Goal: Task Accomplishment & Management: Use online tool/utility

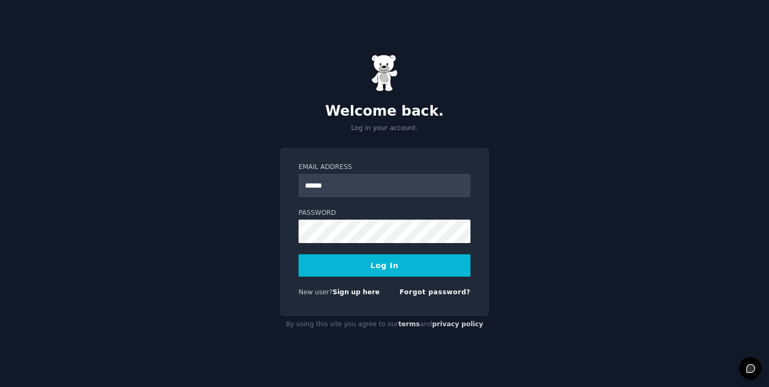
type input "**********"
click at [298, 255] on button "Log In" at bounding box center [384, 266] width 172 height 22
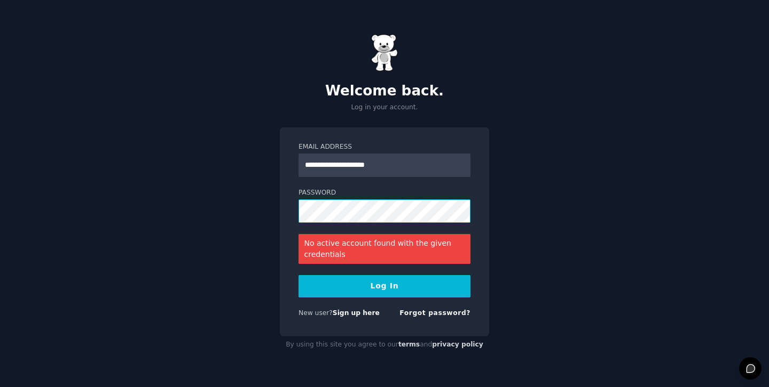
click at [298, 275] on button "Log In" at bounding box center [384, 286] width 172 height 22
click at [363, 317] on link "Sign up here" at bounding box center [355, 313] width 47 height 7
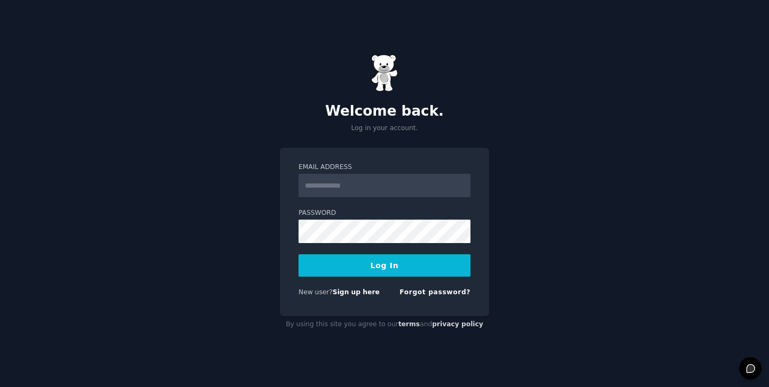
click at [341, 185] on input "Email Address" at bounding box center [384, 185] width 172 height 23
type input "**********"
click at [298, 255] on button "Log In" at bounding box center [384, 266] width 172 height 22
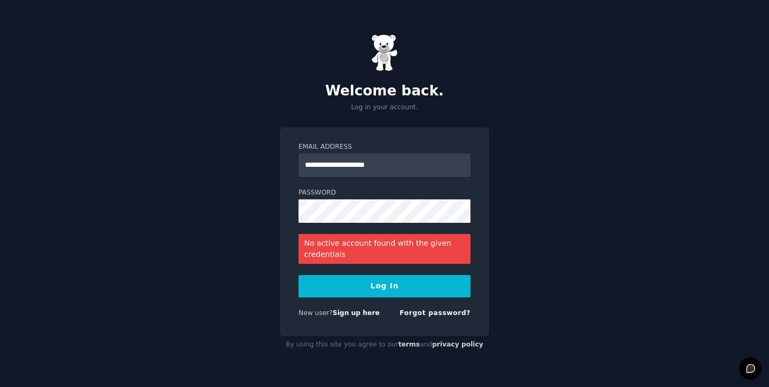
click at [398, 313] on div "New user? Sign up here Forgot password?" at bounding box center [384, 315] width 172 height 13
click at [414, 315] on link "Forgot password?" at bounding box center [434, 313] width 71 height 7
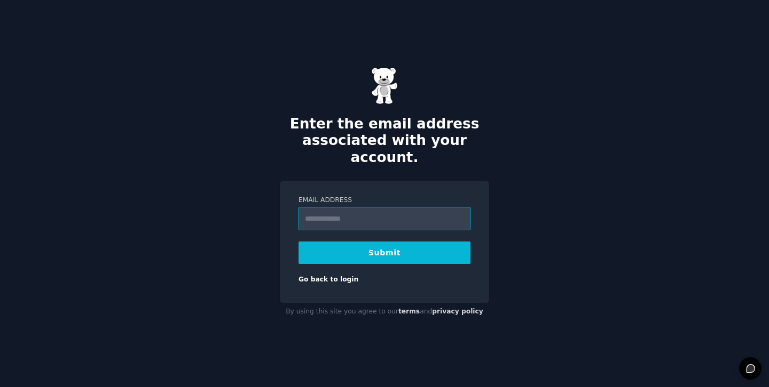
click at [373, 219] on input "Email Address" at bounding box center [384, 218] width 172 height 23
type input "**********"
click at [352, 242] on button "Submit" at bounding box center [384, 253] width 172 height 22
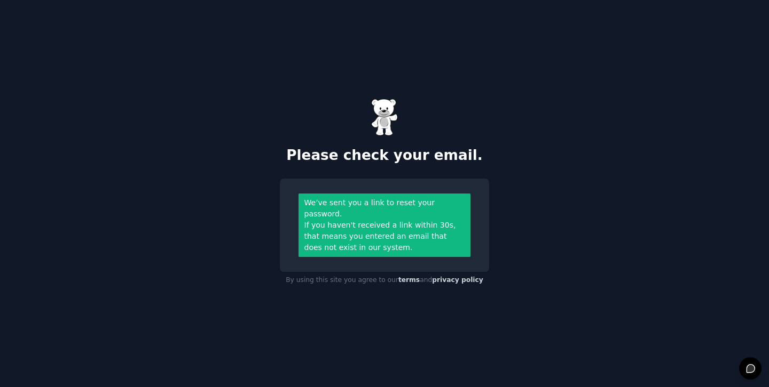
click at [433, 123] on div "Please check your email." at bounding box center [384, 132] width 209 height 66
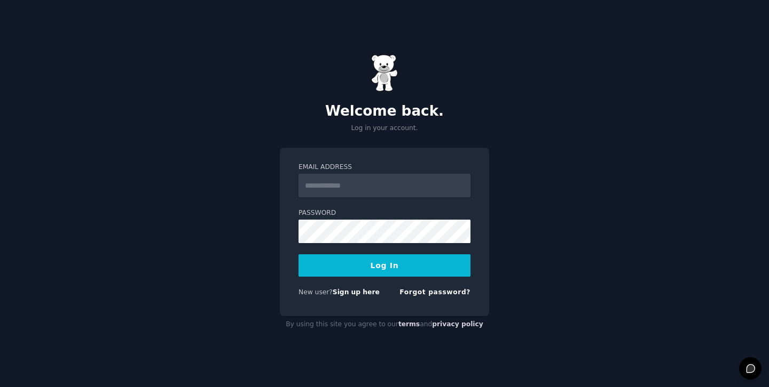
click at [365, 192] on input "Email Address" at bounding box center [384, 185] width 172 height 23
type input "**********"
click at [298, 255] on button "Log In" at bounding box center [384, 266] width 172 height 22
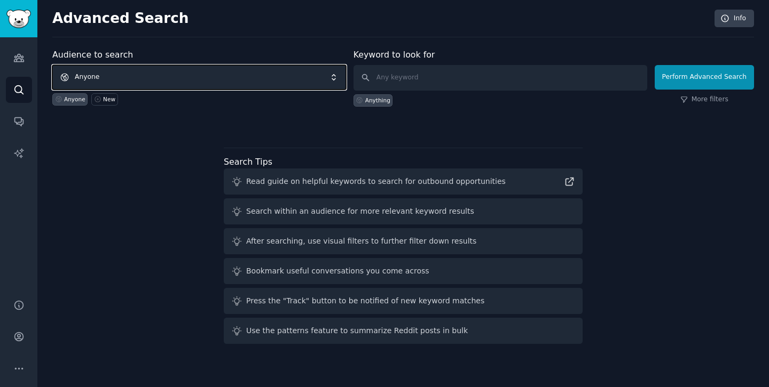
click at [151, 85] on span "Anyone" at bounding box center [199, 77] width 294 height 25
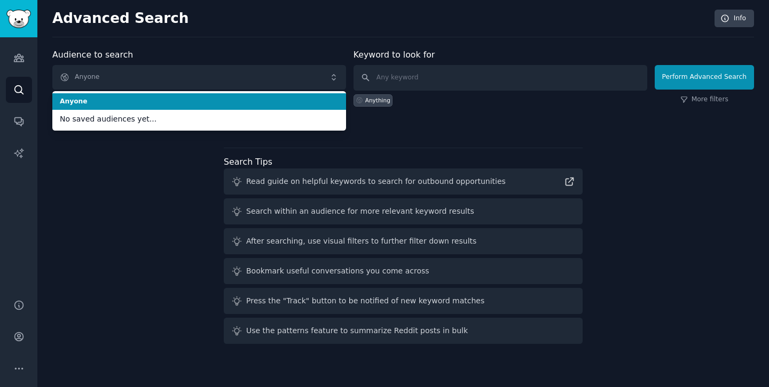
click at [168, 50] on div "Audience to search Anyone Anyone No saved audiences yet... Anyone New" at bounding box center [199, 78] width 294 height 58
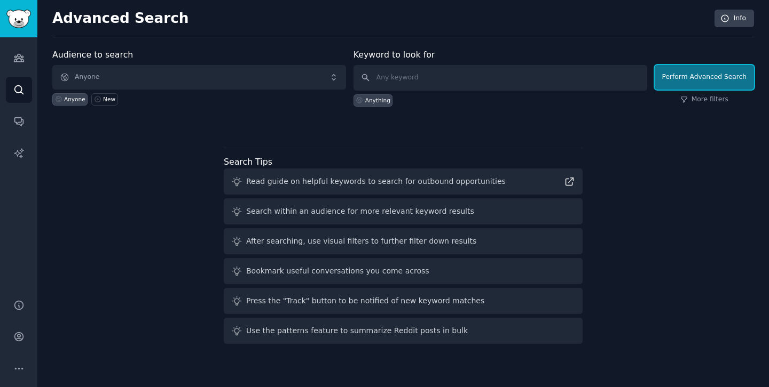
click at [693, 82] on button "Perform Advanced Search" at bounding box center [703, 77] width 99 height 25
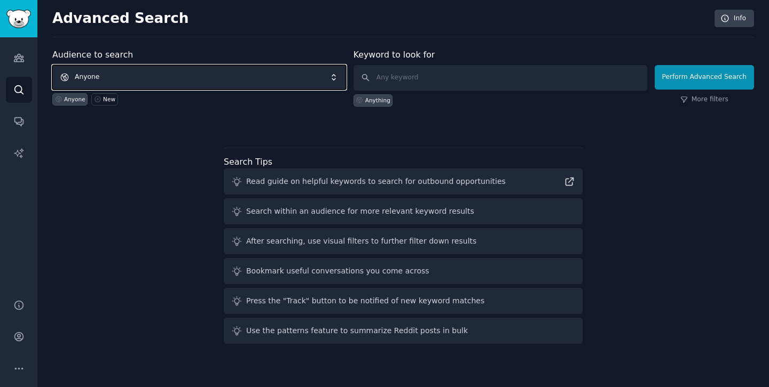
click at [286, 72] on span "Anyone" at bounding box center [199, 77] width 294 height 25
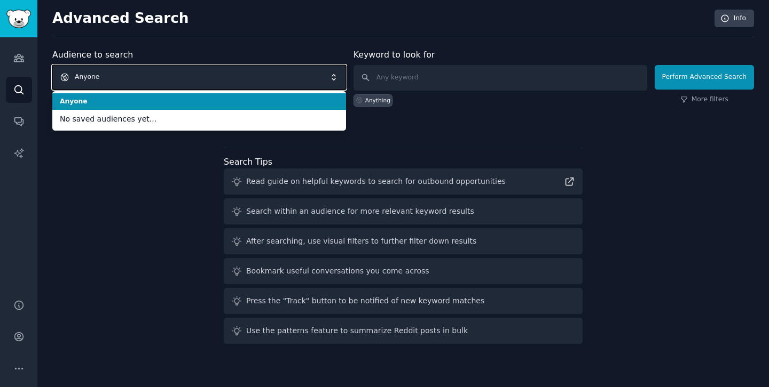
click at [194, 72] on span "Anyone" at bounding box center [199, 77] width 294 height 25
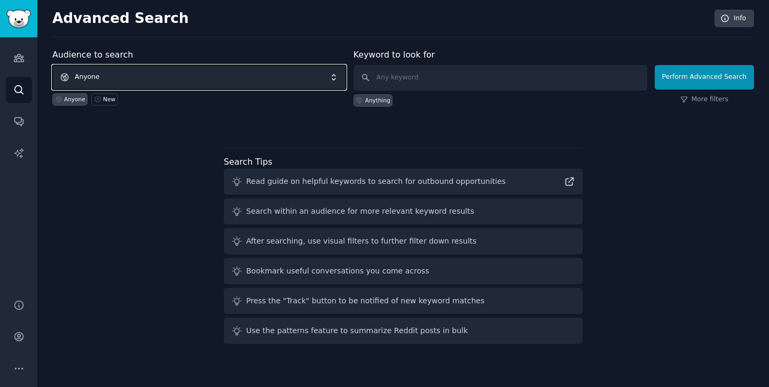
click at [155, 76] on span "Anyone" at bounding box center [199, 77] width 294 height 25
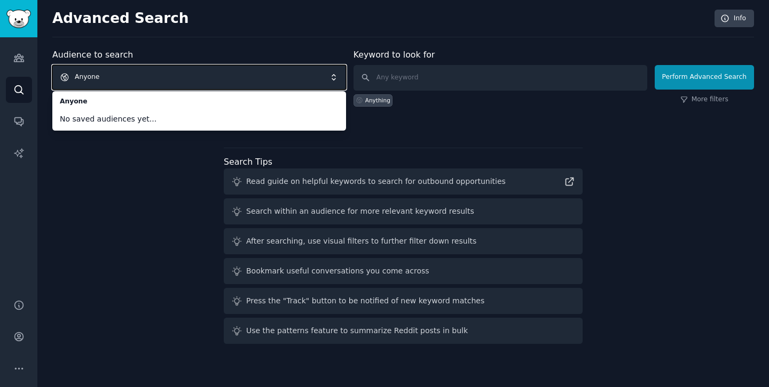
click at [137, 165] on div "Audience to search Anyone Anyone No saved audiences yet... Anyone New Keyword t…" at bounding box center [402, 199] width 701 height 300
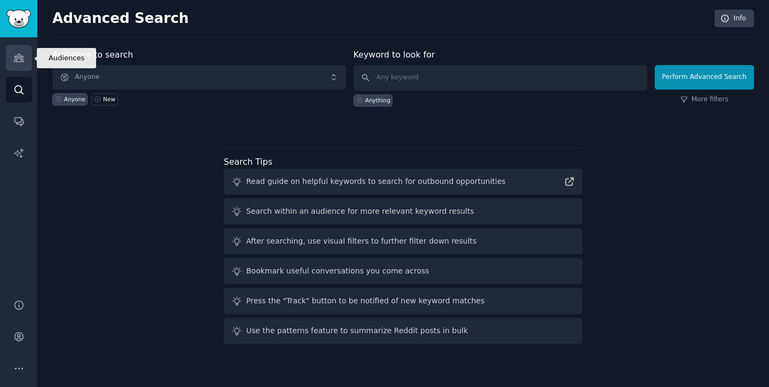
click at [25, 58] on link "Audiences" at bounding box center [19, 58] width 26 height 26
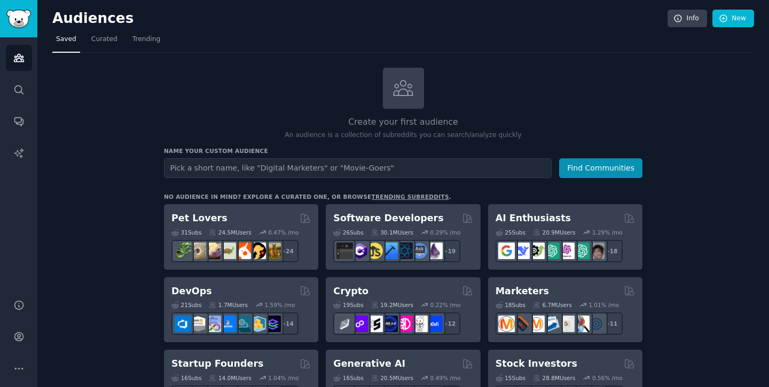
click at [292, 165] on input "text" at bounding box center [357, 169] width 387 height 20
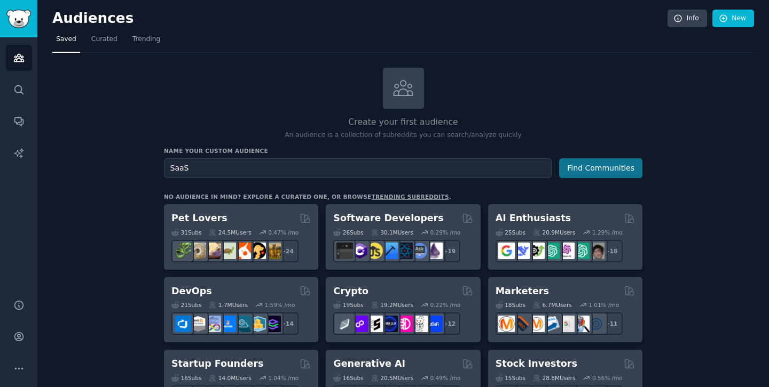
type input "SaaS"
click at [582, 164] on button "Find Communities" at bounding box center [600, 169] width 83 height 20
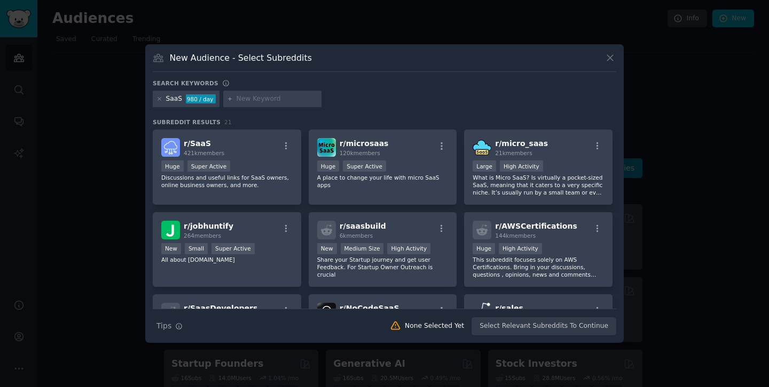
click at [250, 97] on input "text" at bounding box center [276, 99] width 81 height 10
type input "[GEOGRAPHIC_DATA]"
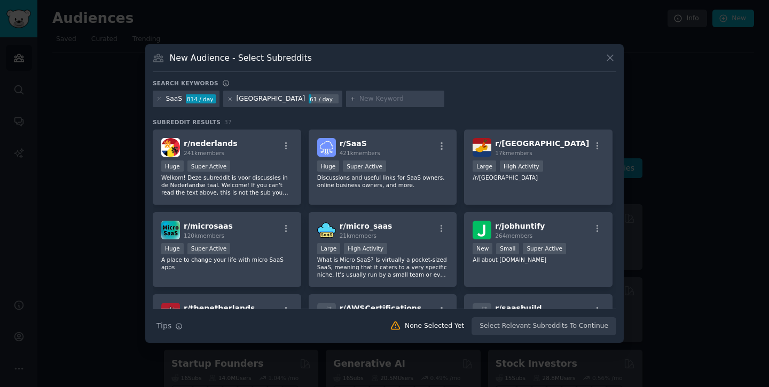
click at [439, 103] on div "SaaS 814 / day [GEOGRAPHIC_DATA] 61 / day" at bounding box center [384, 101] width 463 height 21
click at [504, 101] on div "SaaS 814 / day [GEOGRAPHIC_DATA] 61 / day" at bounding box center [384, 101] width 463 height 21
click at [403, 112] on div "Search keywords SaaS 814 / day [GEOGRAPHIC_DATA] 61 / day Subreddit Results 37 …" at bounding box center [384, 208] width 463 height 257
click at [231, 99] on icon at bounding box center [230, 99] width 6 height 6
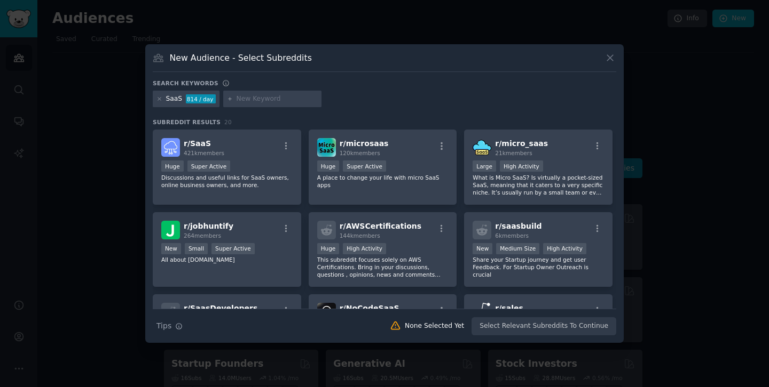
click at [378, 108] on div "SaaS 814 / day" at bounding box center [384, 101] width 463 height 21
click at [183, 325] on button "Search Tips Tips" at bounding box center [170, 326] width 34 height 19
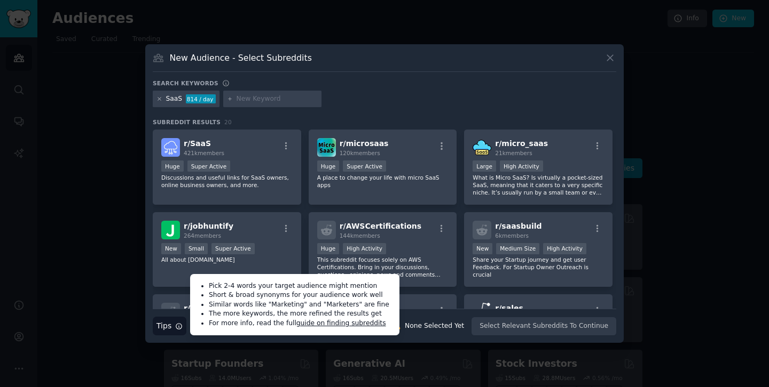
click at [158, 99] on icon at bounding box center [159, 99] width 6 height 6
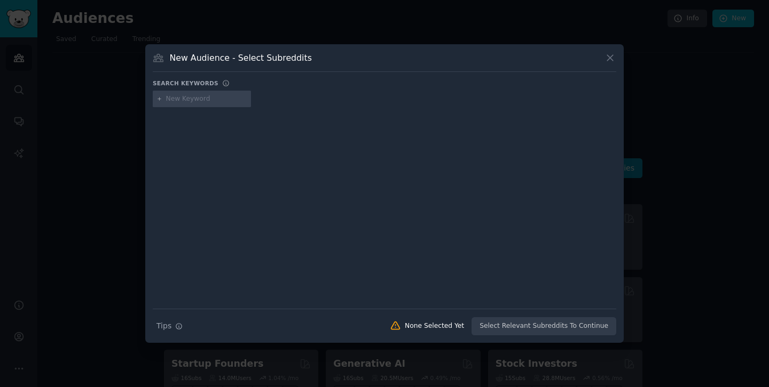
click at [189, 101] on input "text" at bounding box center [206, 99] width 81 height 10
paste input "r/SaaS r/startups r/devops r/cloudcomputing r/softwarearchitecture r/Entreprene…"
type input "r/SaaS r/startups r/devops r/cloudcomputing r/softwarearchitecture r/Entreprene…"
type input "S"
paste input "SaaS"
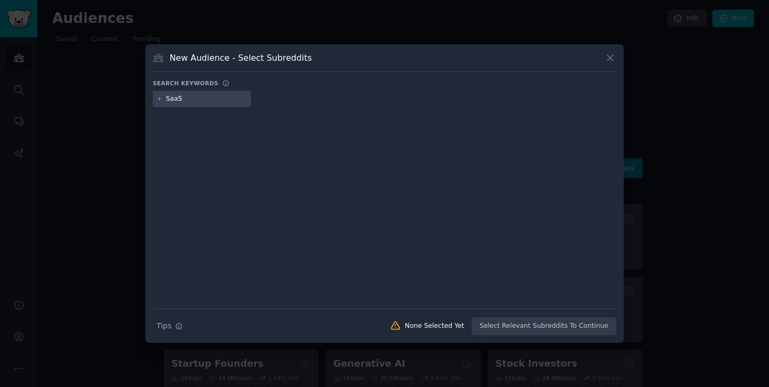
type input "SaaS"
click at [159, 99] on icon at bounding box center [159, 99] width 6 height 6
click at [157, 101] on icon at bounding box center [159, 99] width 6 height 6
click at [225, 104] on div "SaaS" at bounding box center [202, 99] width 98 height 17
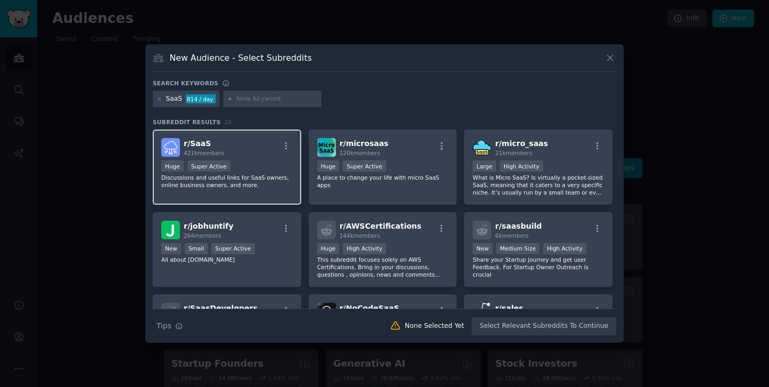
click at [250, 151] on div "r/ SaaS 421k members" at bounding box center [226, 147] width 131 height 19
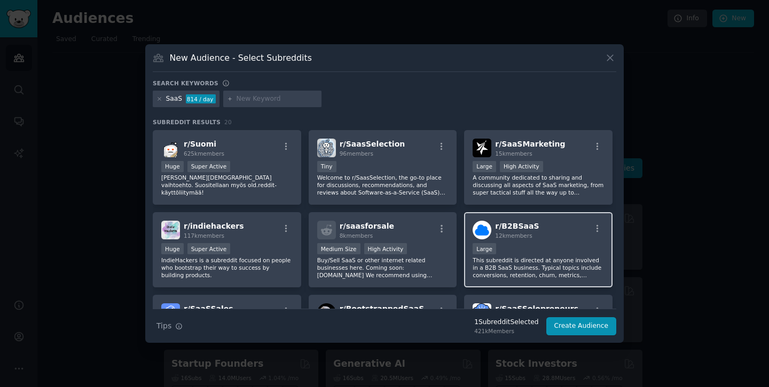
scroll to position [257, 0]
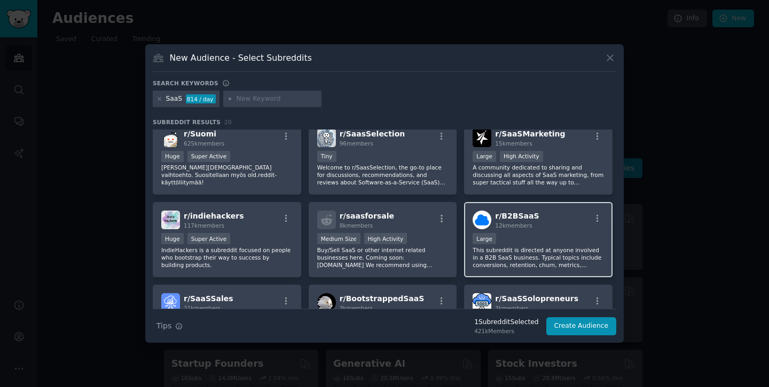
click at [518, 236] on div "Large" at bounding box center [537, 239] width 131 height 13
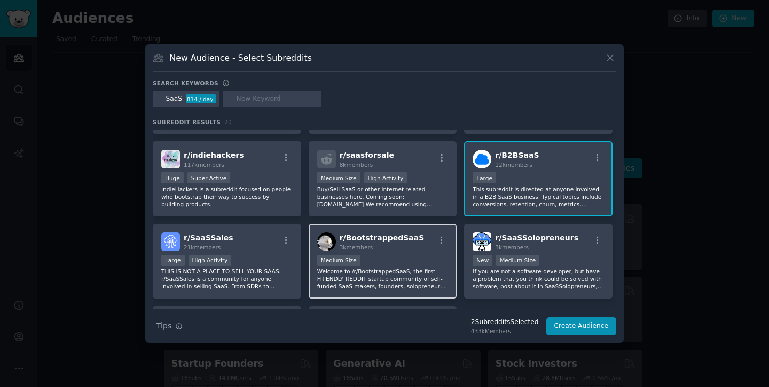
scroll to position [323, 0]
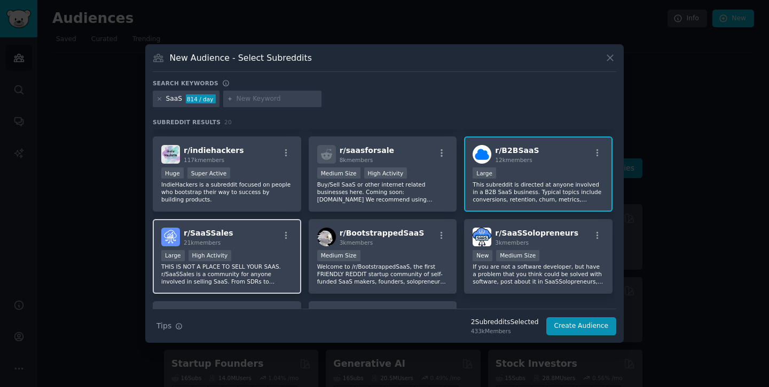
click at [250, 246] on div "r/ SaaSSales 21k members" at bounding box center [226, 237] width 131 height 19
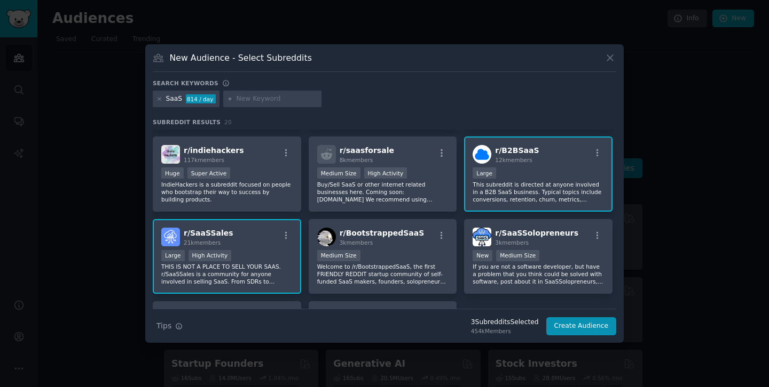
click at [261, 237] on div "r/ SaaSSales 21k members" at bounding box center [226, 237] width 131 height 19
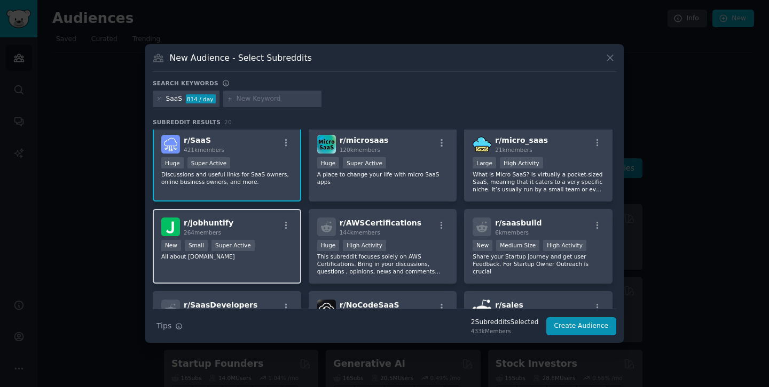
scroll to position [0, 0]
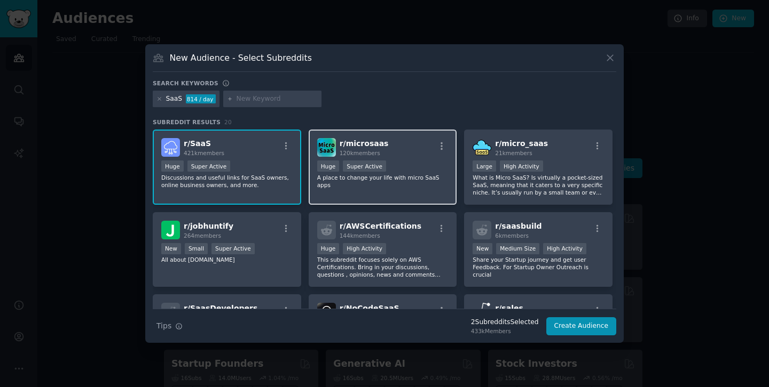
click at [415, 168] on div "Huge Super Active" at bounding box center [382, 167] width 131 height 13
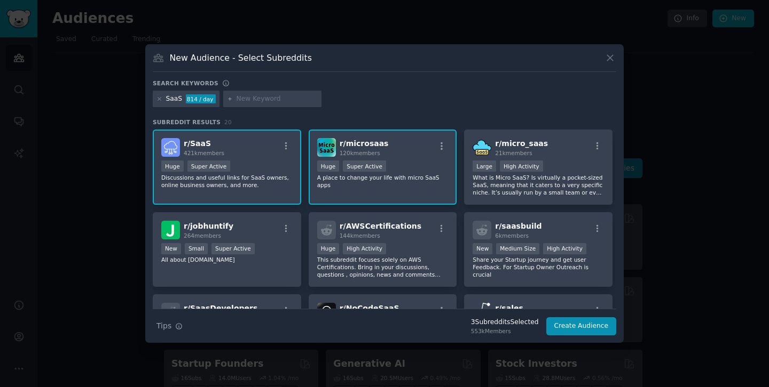
click at [412, 175] on p "A place to change your life with micro SaaS apps" at bounding box center [382, 181] width 131 height 15
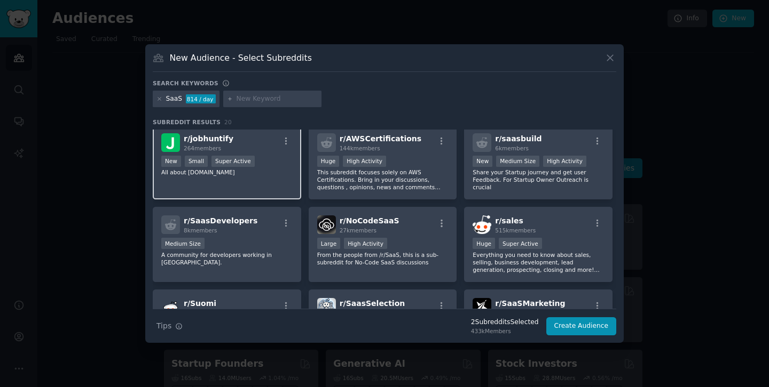
scroll to position [88, 0]
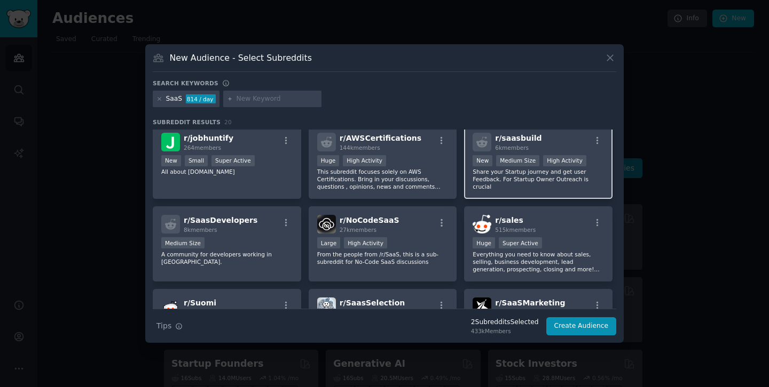
click at [510, 193] on div "r/ saasbuild 6k members 1000 - 10,000 members New Medium Size High Activity Sha…" at bounding box center [538, 161] width 148 height 75
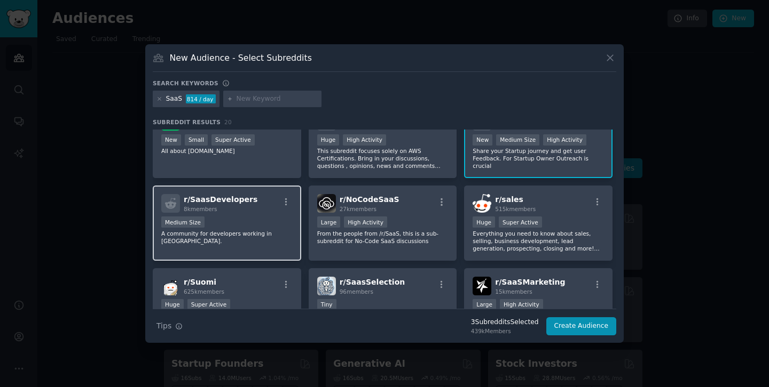
click at [234, 224] on div "Medium Size" at bounding box center [226, 223] width 131 height 13
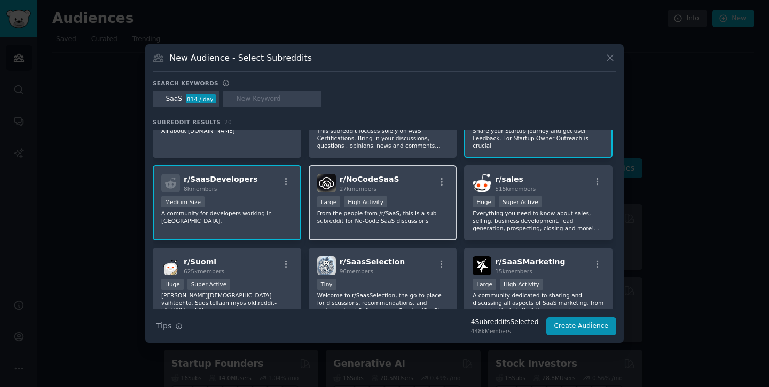
scroll to position [137, 0]
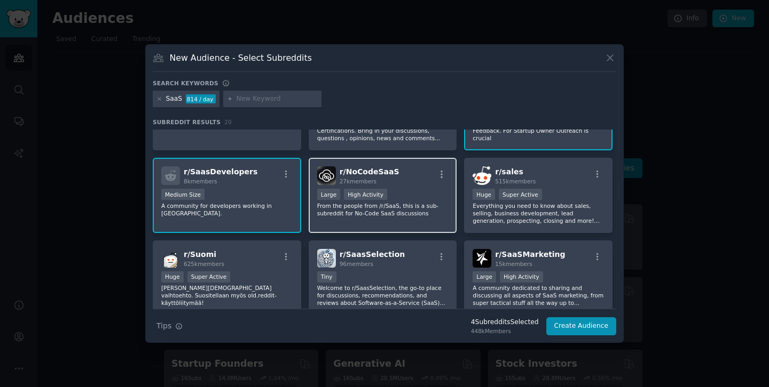
click at [393, 212] on p "From the people from /r/SaaS, this is a sub-subreddit for No-Code SaaS discussi…" at bounding box center [382, 209] width 131 height 15
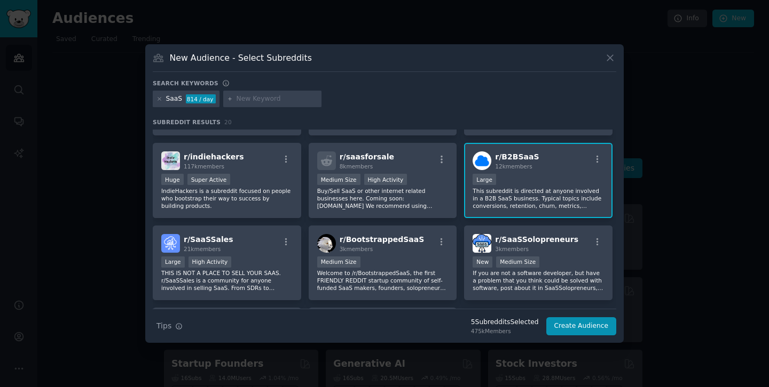
scroll to position [0, 0]
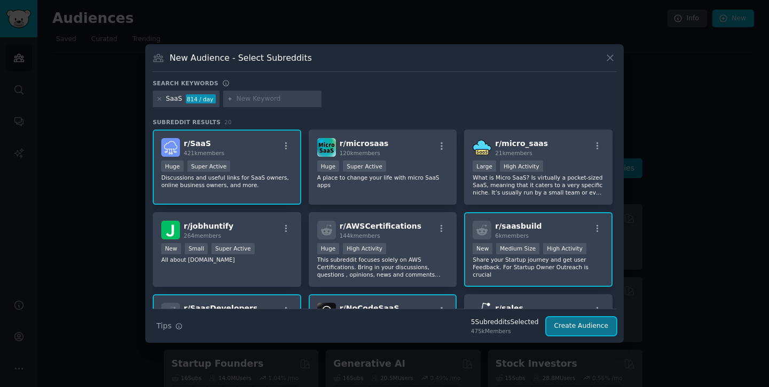
click at [577, 328] on button "Create Audience" at bounding box center [581, 327] width 70 height 18
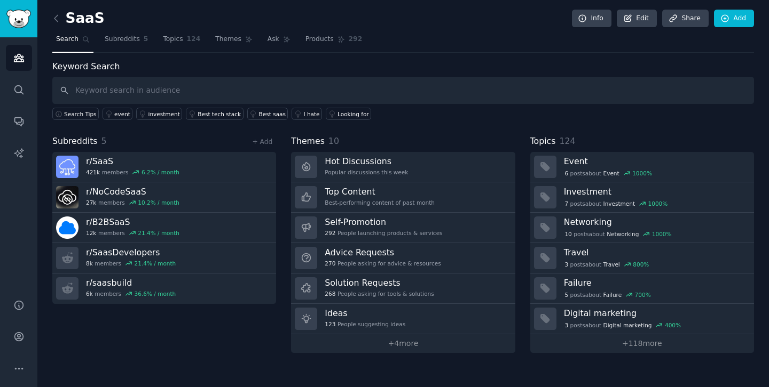
drag, startPoint x: 337, startPoint y: 119, endPoint x: 370, endPoint y: 117, distance: 32.6
click at [726, 18] on icon at bounding box center [725, 19] width 10 height 10
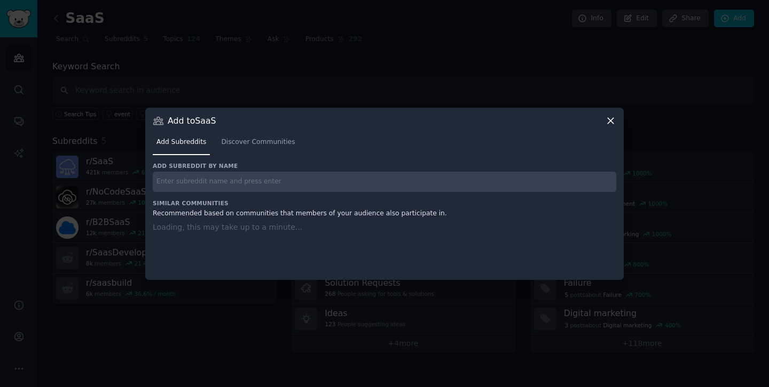
click at [492, 58] on div at bounding box center [384, 193] width 769 height 387
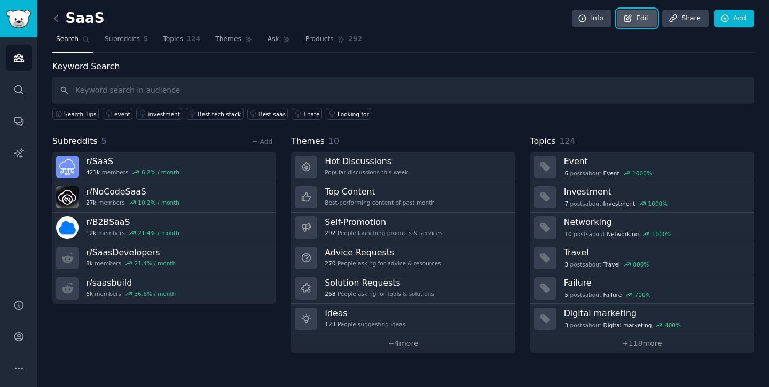
click at [629, 21] on icon at bounding box center [627, 18] width 6 height 6
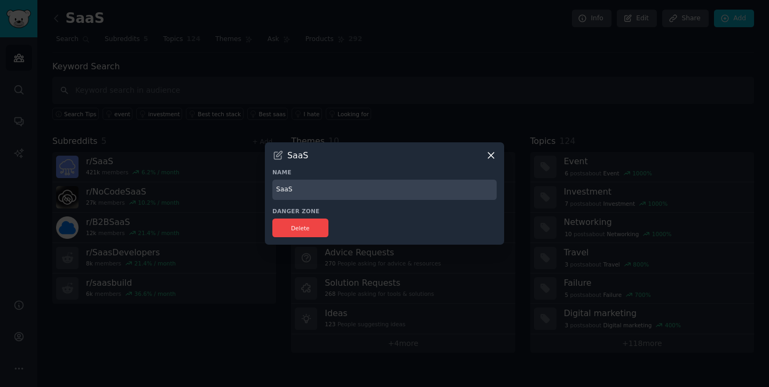
click at [494, 155] on icon at bounding box center [490, 155] width 11 height 11
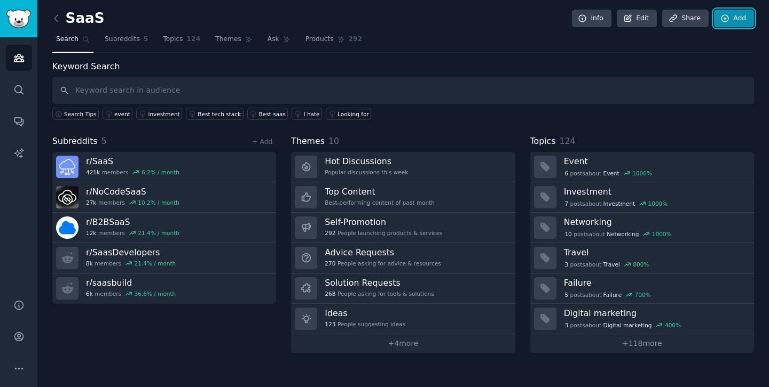
click at [731, 21] on link "Add" at bounding box center [734, 19] width 40 height 18
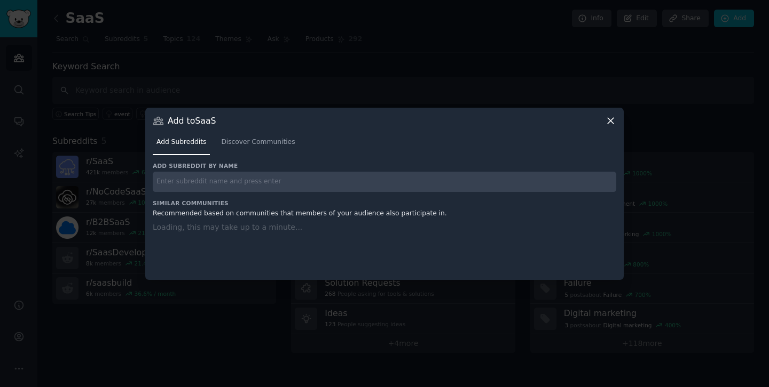
click at [284, 182] on input "text" at bounding box center [384, 182] width 463 height 21
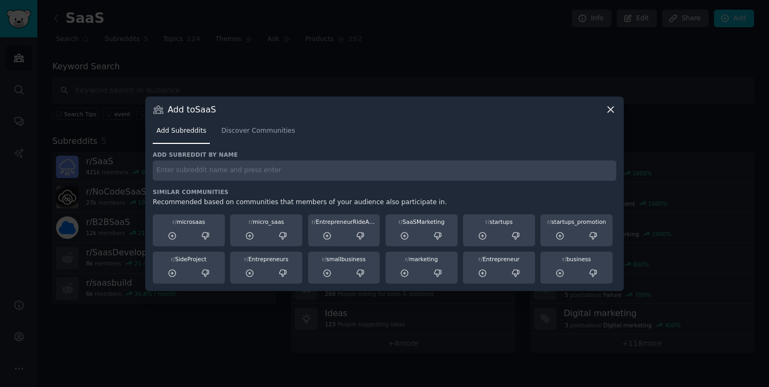
click at [445, 94] on div at bounding box center [384, 193] width 769 height 387
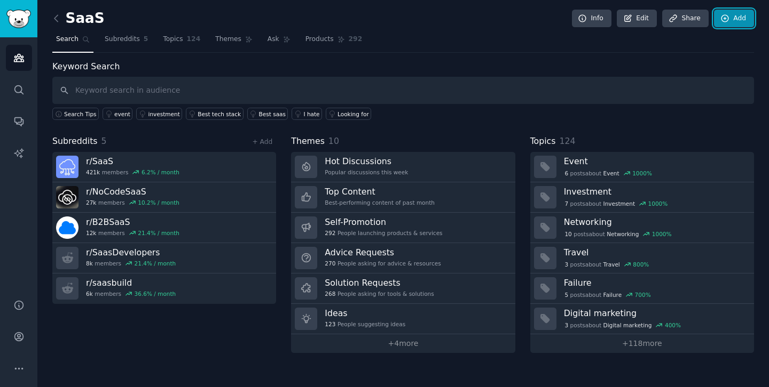
click at [742, 17] on link "Add" at bounding box center [734, 19] width 40 height 18
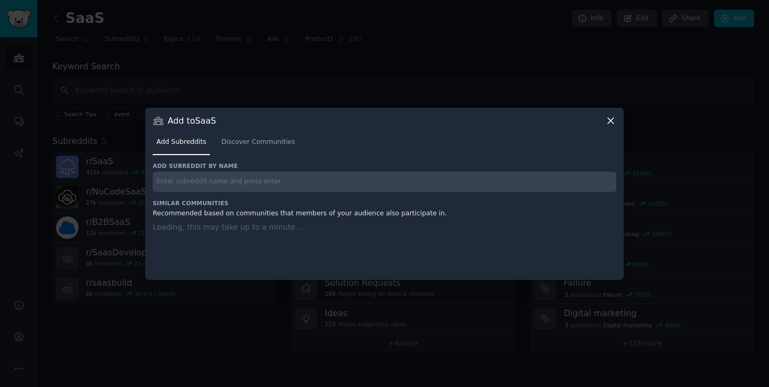
click at [218, 182] on div "Add subreddit by name Similar Communities Recommended based on communities that…" at bounding box center [384, 214] width 463 height 105
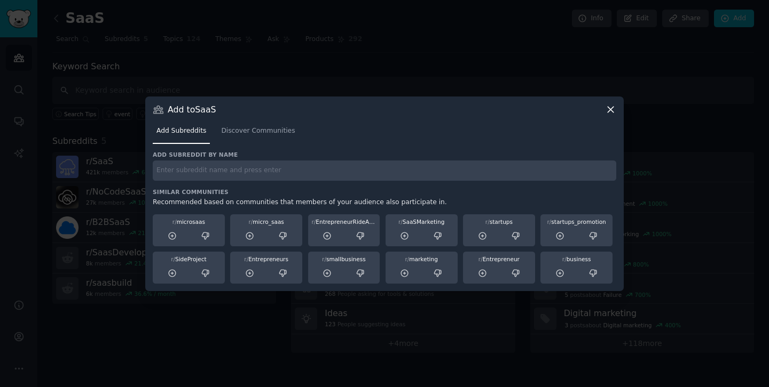
click at [614, 108] on icon at bounding box center [610, 109] width 11 height 11
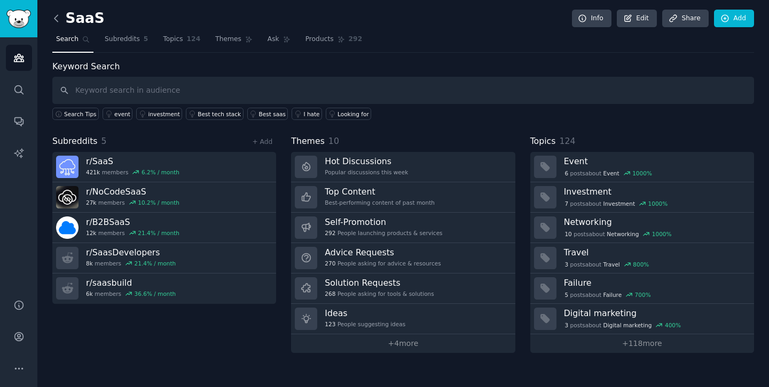
click at [59, 22] on icon at bounding box center [56, 18] width 11 height 11
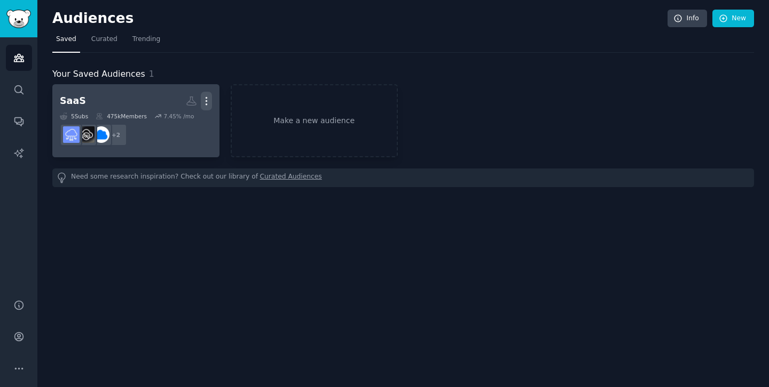
click at [203, 99] on icon "button" at bounding box center [206, 101] width 11 height 11
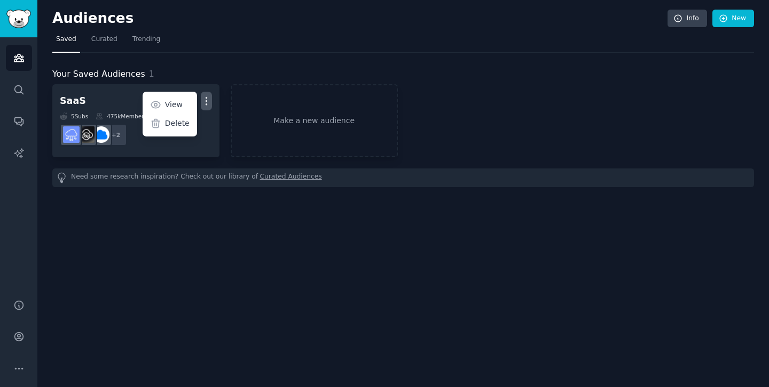
click at [256, 215] on div "Audiences Info New Saved Curated Trending Your Saved Audiences 1 SaaS More View…" at bounding box center [402, 193] width 731 height 387
click at [273, 140] on link "Make a new audience" at bounding box center [314, 120] width 167 height 73
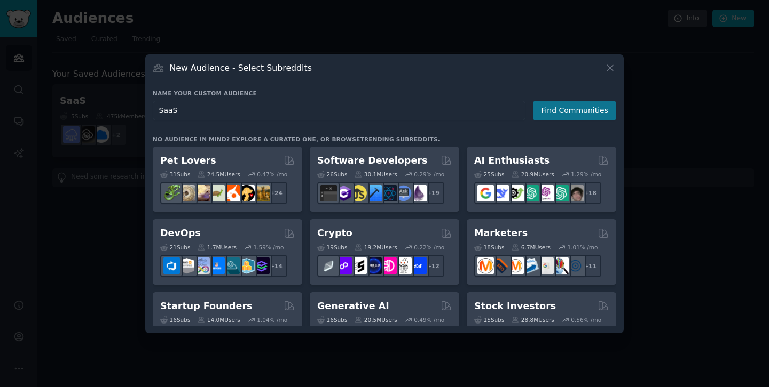
type input "SaaS"
click at [566, 113] on button "Find Communities" at bounding box center [574, 111] width 83 height 20
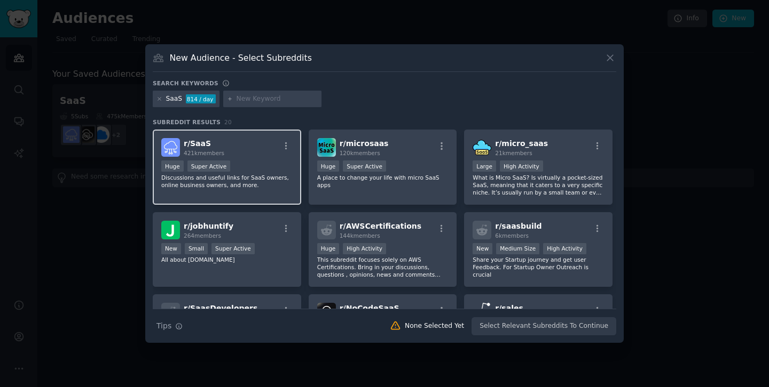
click at [246, 172] on div "Huge Super Active" at bounding box center [226, 167] width 131 height 13
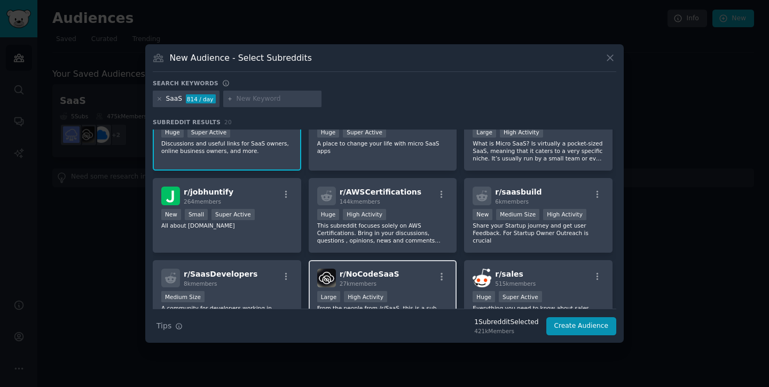
scroll to position [89, 0]
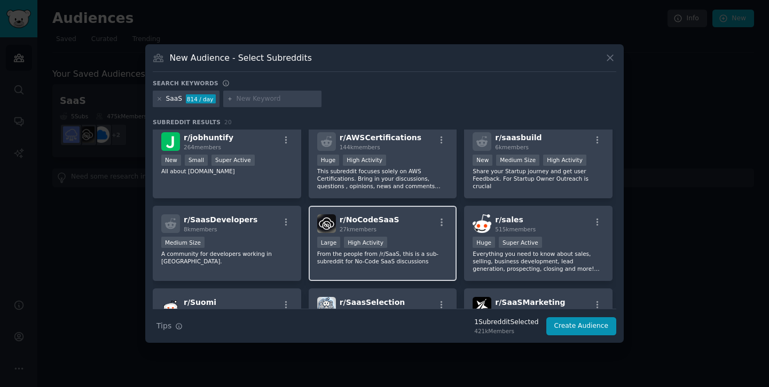
click at [342, 222] on span "r/ NoCodeSaaS" at bounding box center [369, 220] width 60 height 9
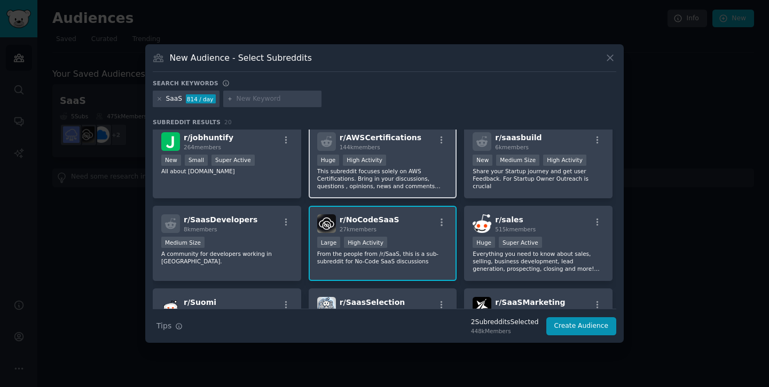
drag, startPoint x: 383, startPoint y: 173, endPoint x: 384, endPoint y: 181, distance: 7.5
click at [383, 173] on p "This subreddit focuses solely on AWS Certifications. Bring in your discussions,…" at bounding box center [382, 179] width 131 height 22
click at [420, 168] on p "This subreddit focuses solely on AWS Certifications. Bring in your discussions,…" at bounding box center [382, 179] width 131 height 22
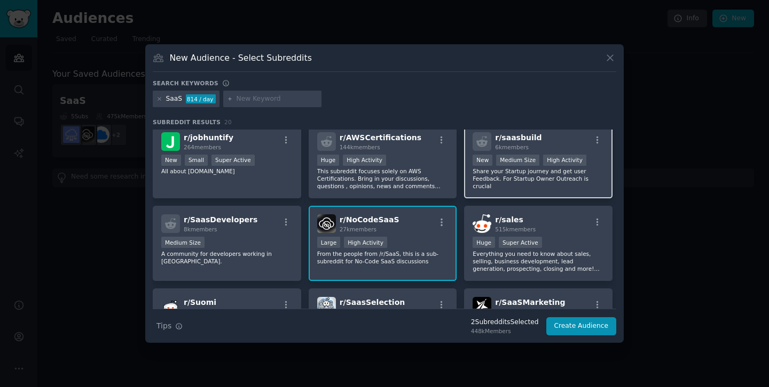
click at [549, 188] on p "Share your Startup journey and get user Feedback. For Startup Owner Outreach is…" at bounding box center [537, 179] width 131 height 22
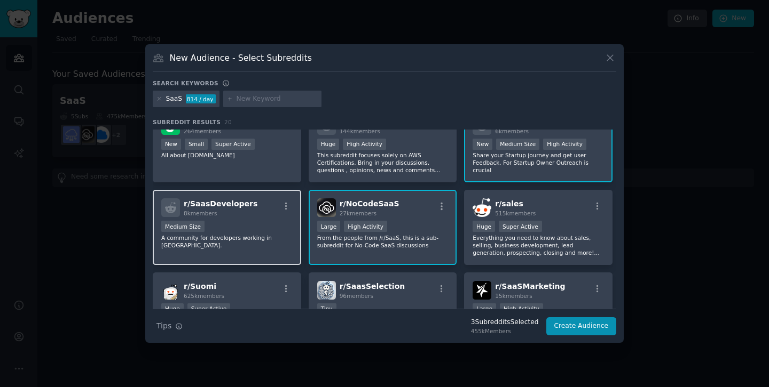
click at [288, 220] on div "r/ SaasDevelopers 8k members Medium Size A community for developers working in …" at bounding box center [227, 227] width 148 height 75
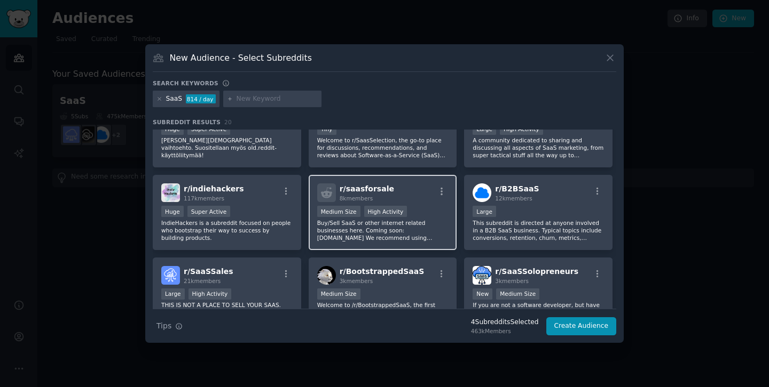
scroll to position [284, 0]
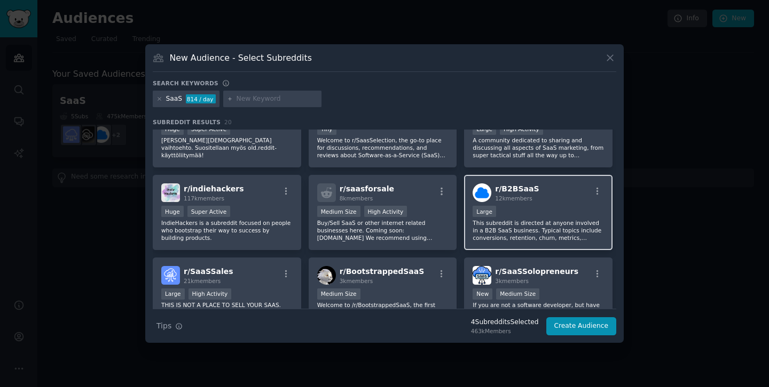
click at [530, 197] on div "12k members" at bounding box center [517, 198] width 44 height 7
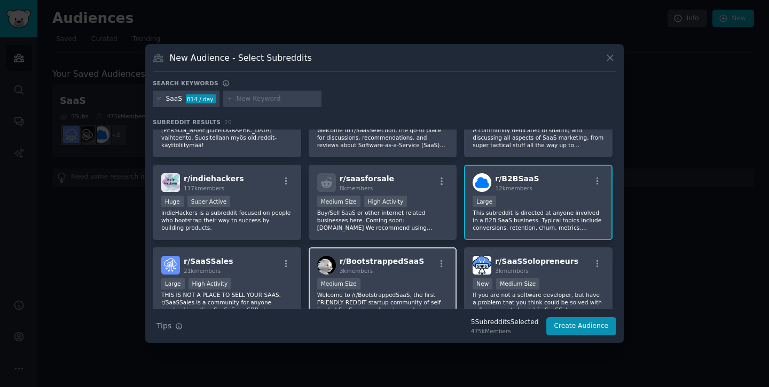
scroll to position [354, 0]
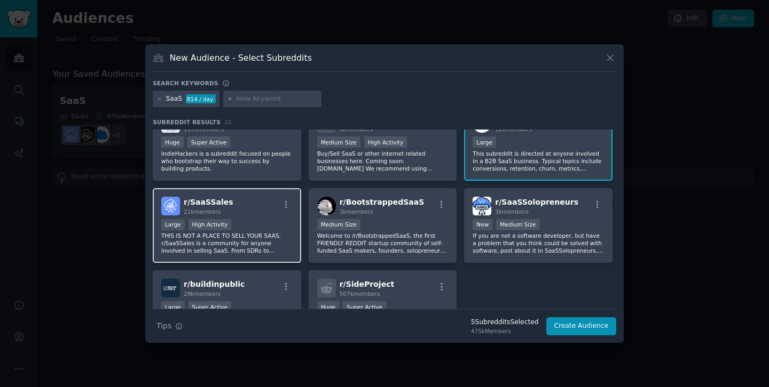
click at [271, 226] on div "Large High Activity" at bounding box center [226, 225] width 131 height 13
click at [281, 209] on icon "button" at bounding box center [286, 205] width 10 height 10
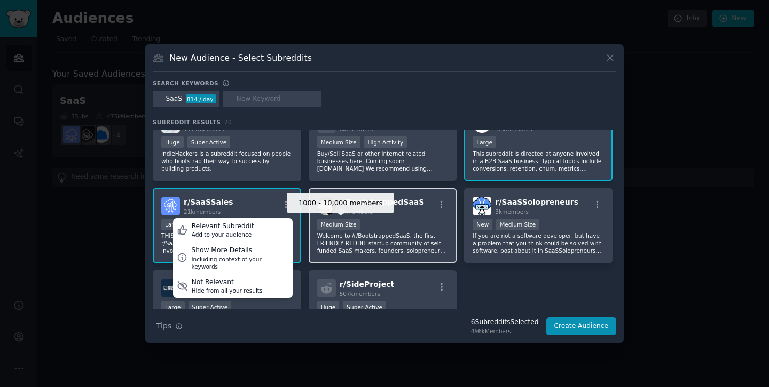
scroll to position [373, 0]
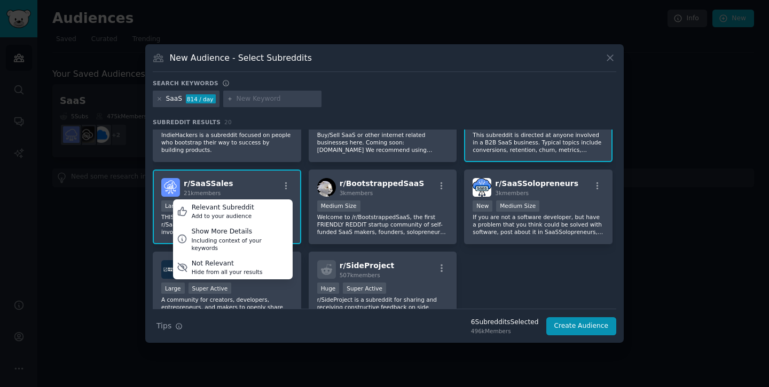
click at [516, 260] on div "r/ SaaS 421k members Huge Super Active Discussions and useful links for SaaS ow…" at bounding box center [384, 42] width 463 height 570
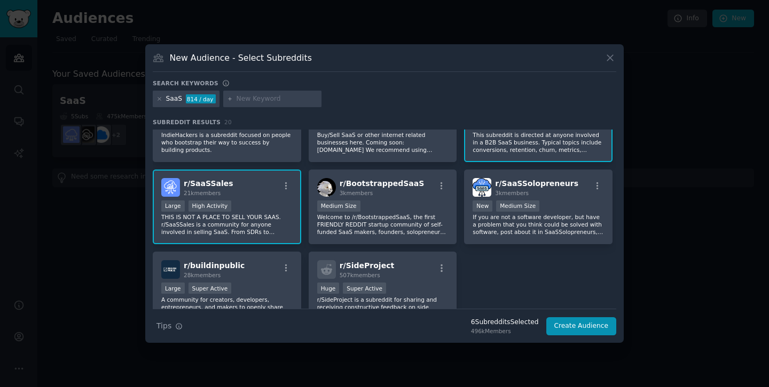
click at [271, 192] on div "r/ SaaSSales 21k members" at bounding box center [226, 187] width 131 height 19
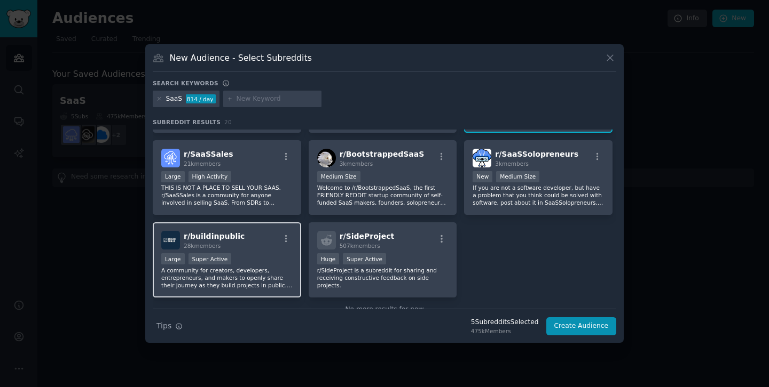
scroll to position [414, 0]
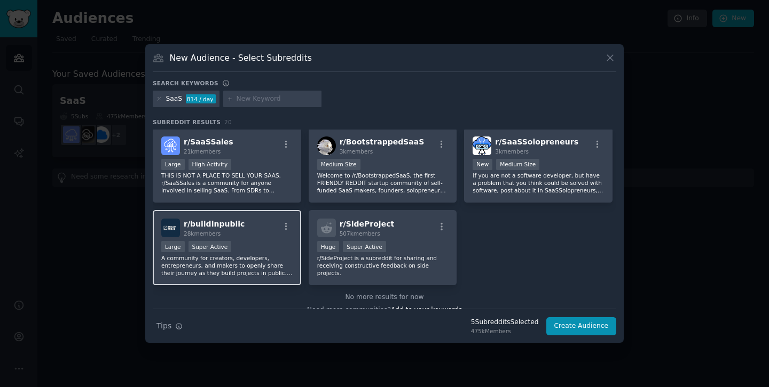
click at [274, 234] on div "r/ buildinpublic 28k members" at bounding box center [226, 228] width 131 height 19
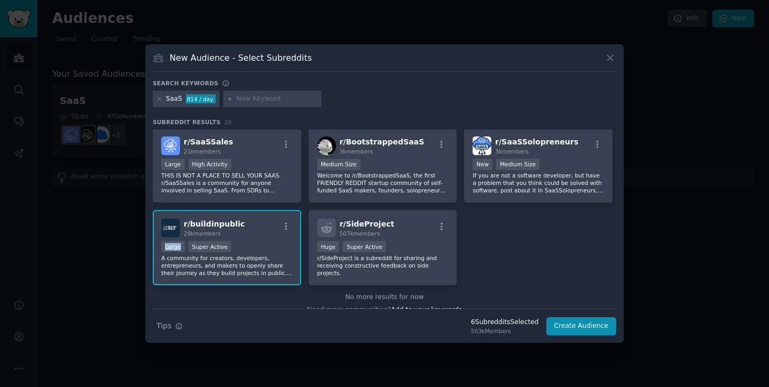
click at [274, 234] on div "r/ buildinpublic 28k members" at bounding box center [226, 228] width 131 height 19
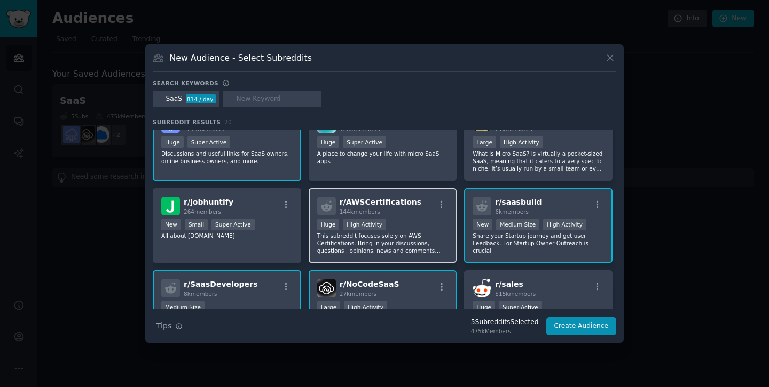
scroll to position [0, 0]
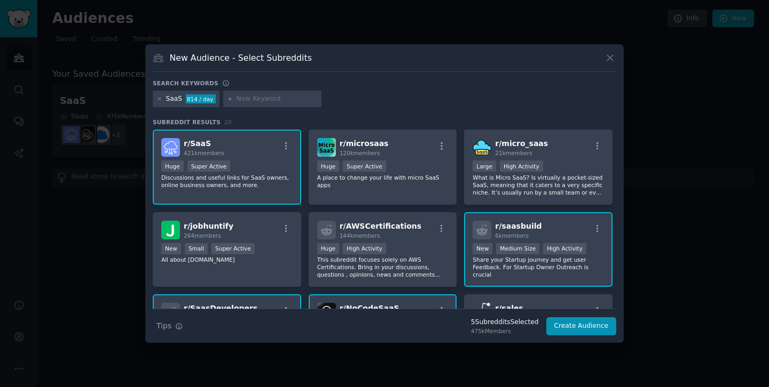
click at [263, 99] on input "text" at bounding box center [276, 99] width 81 height 10
click at [158, 99] on icon at bounding box center [159, 99] width 6 height 6
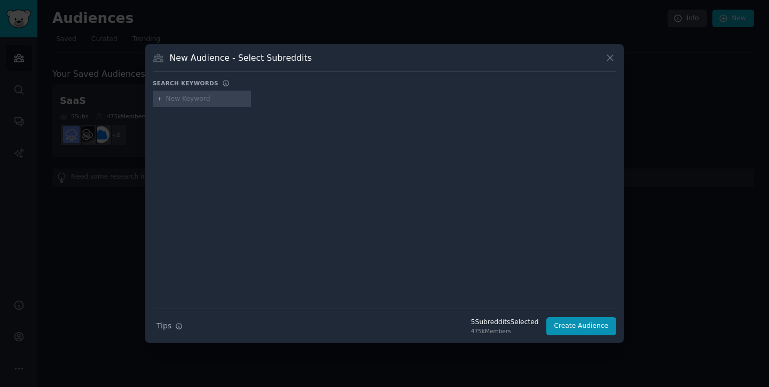
click at [178, 106] on div at bounding box center [202, 99] width 98 height 17
paste input "convert to SaaS"
type input "convert to SaaS"
click at [533, 227] on div at bounding box center [384, 200] width 463 height 179
click at [225, 101] on input "convert to SaaS" at bounding box center [206, 99] width 81 height 10
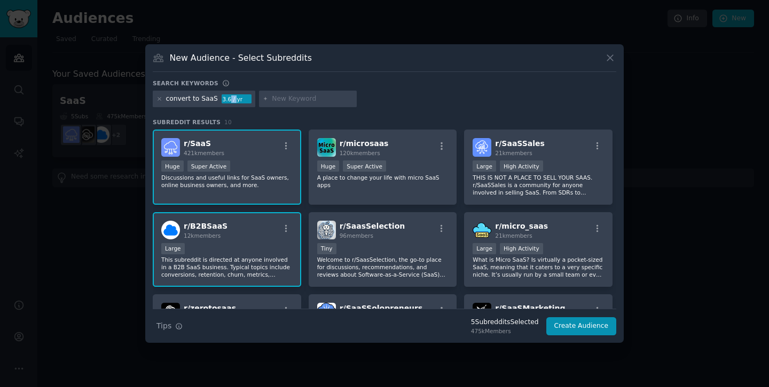
drag, startPoint x: 228, startPoint y: 100, endPoint x: 233, endPoint y: 102, distance: 5.7
click at [233, 102] on div "3.6 / yr" at bounding box center [236, 99] width 30 height 10
drag, startPoint x: 237, startPoint y: 99, endPoint x: 220, endPoint y: 100, distance: 17.6
click at [221, 100] on div "3.6 / yr" at bounding box center [236, 99] width 30 height 10
click at [385, 100] on div "convert to SaaS 3.6 / yr" at bounding box center [384, 101] width 463 height 21
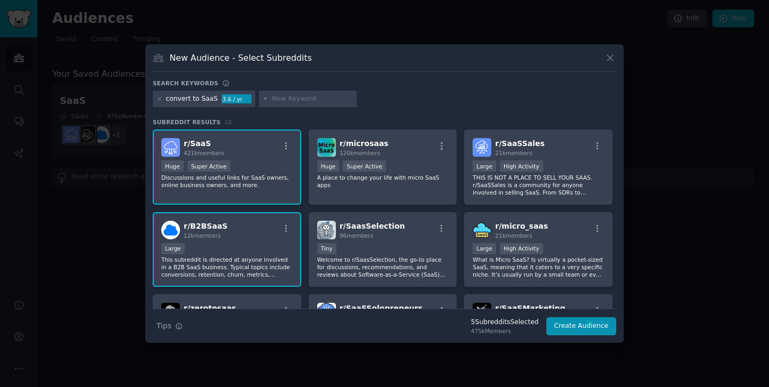
click at [157, 103] on div at bounding box center [159, 99] width 6 height 10
click at [159, 102] on div at bounding box center [159, 99] width 6 height 10
click at [160, 98] on icon at bounding box center [159, 99] width 6 height 6
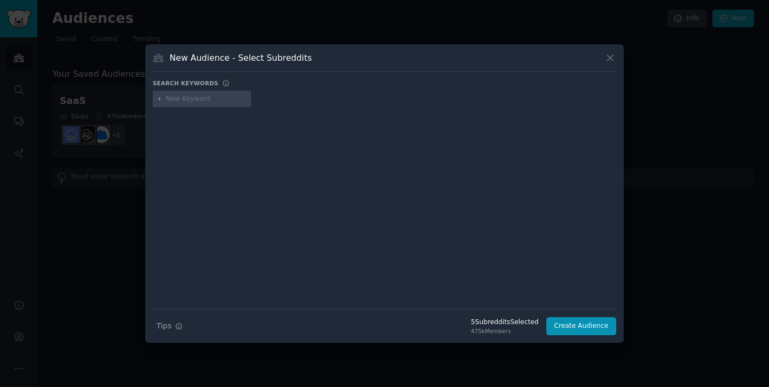
click at [185, 99] on input "text" at bounding box center [206, 99] width 81 height 10
paste input "legacy to SaaS"
type input "legacy to SaaS"
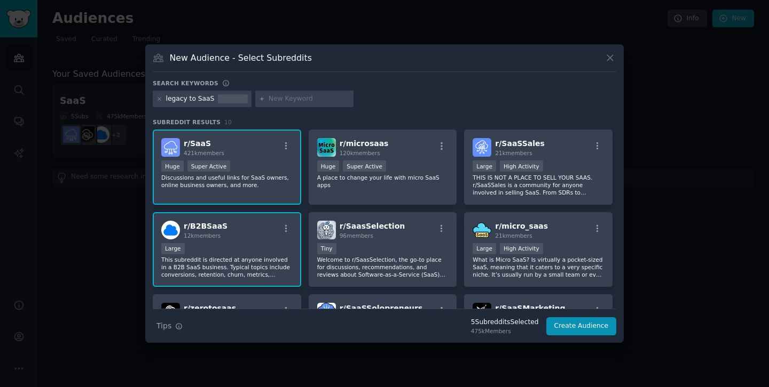
click at [618, 65] on div "New Audience - Select Subreddits Search keywords legacy to SaaS Subreddit Resul…" at bounding box center [384, 193] width 478 height 299
click at [613, 62] on icon at bounding box center [609, 57] width 11 height 11
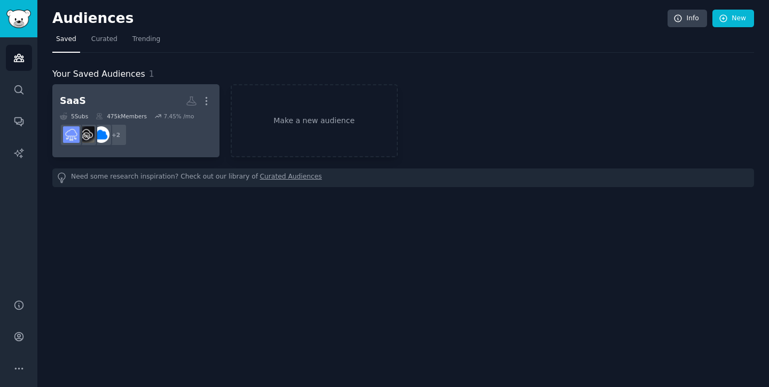
click at [171, 134] on dd "+ 2" at bounding box center [136, 135] width 152 height 30
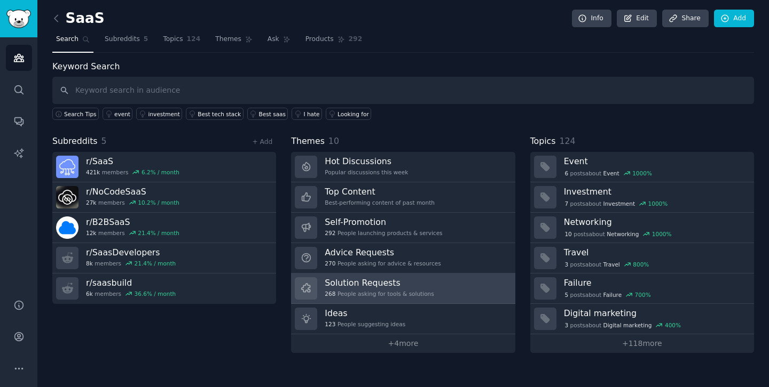
click at [440, 288] on link "Solution Requests 268 People asking for tools & solutions" at bounding box center [403, 289] width 224 height 30
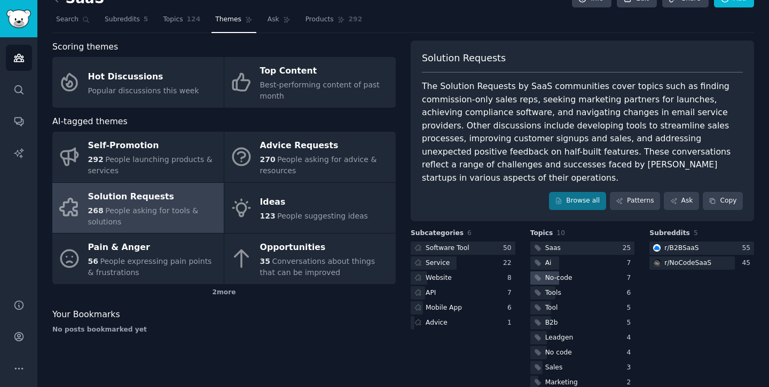
scroll to position [25, 0]
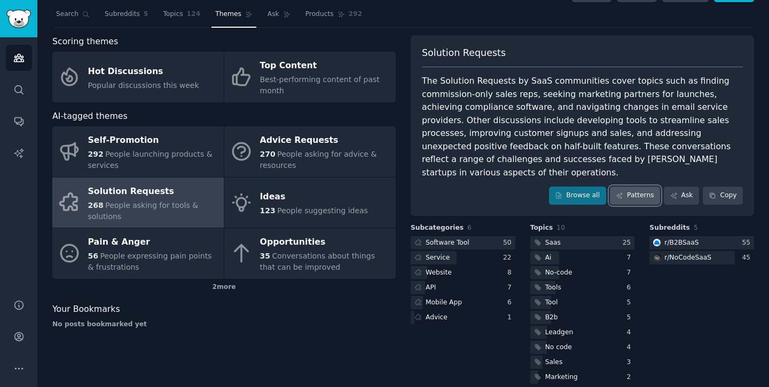
click at [619, 193] on icon at bounding box center [619, 196] width 6 height 6
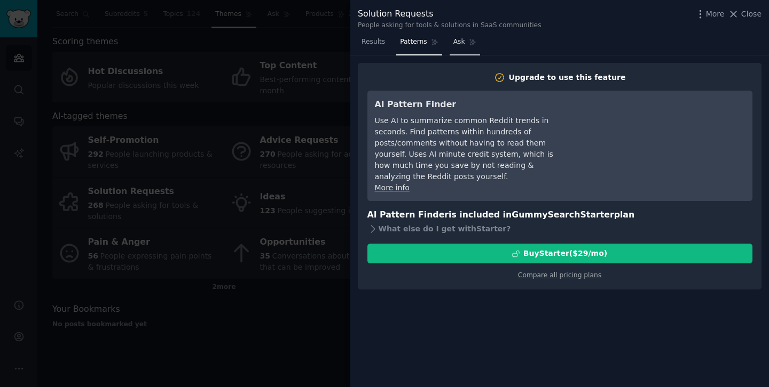
click at [470, 42] on icon at bounding box center [472, 41] width 7 height 7
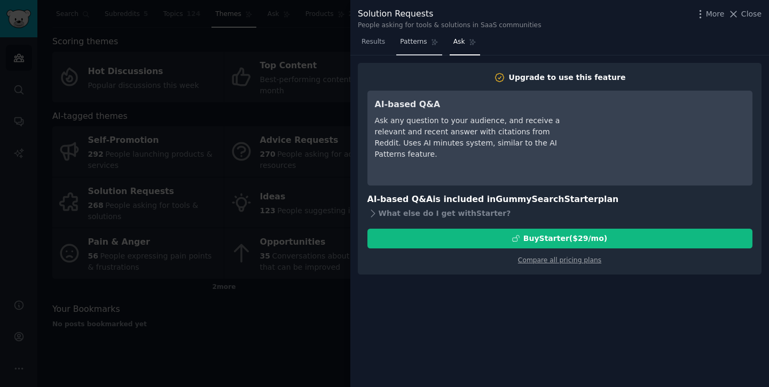
click at [420, 44] on span "Patterns" at bounding box center [413, 42] width 27 height 10
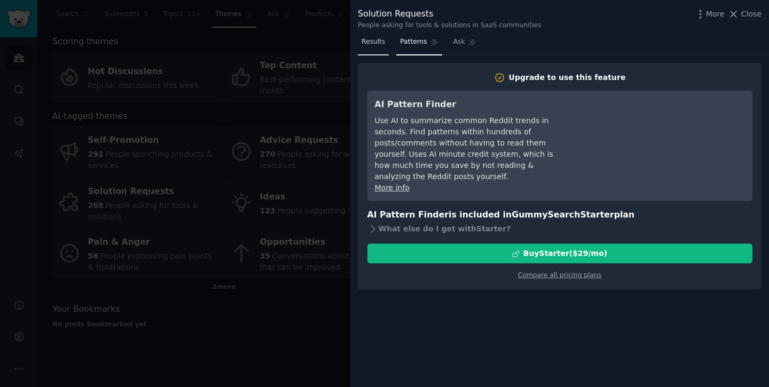
click at [374, 43] on span "Results" at bounding box center [372, 42] width 23 height 10
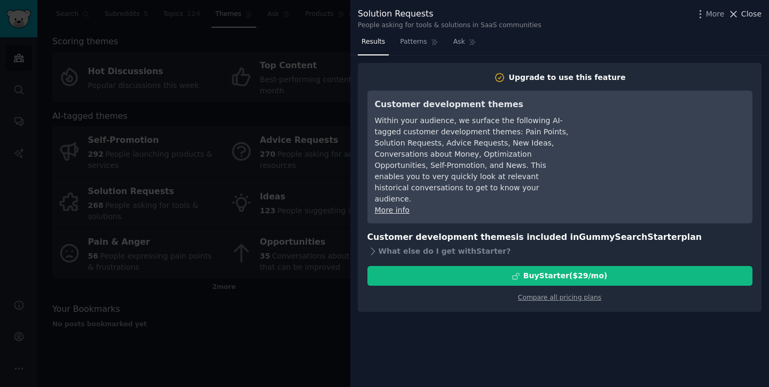
click at [741, 17] on button "Close" at bounding box center [744, 14] width 34 height 11
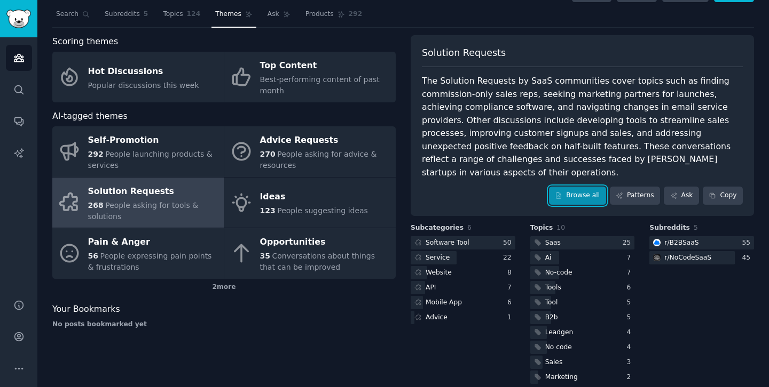
click at [582, 187] on link "Browse all" at bounding box center [577, 196] width 57 height 18
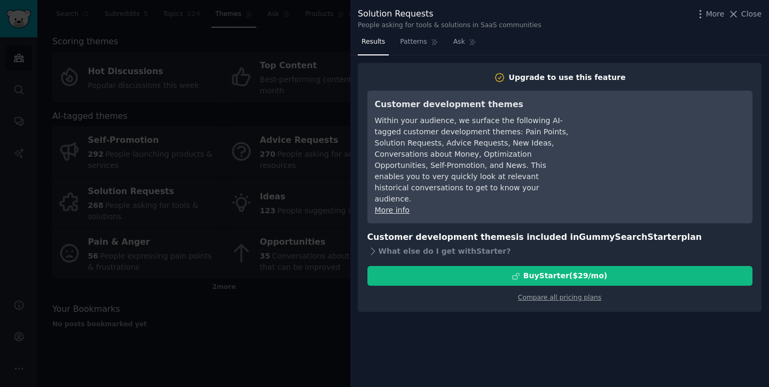
click at [321, 118] on div at bounding box center [384, 193] width 769 height 387
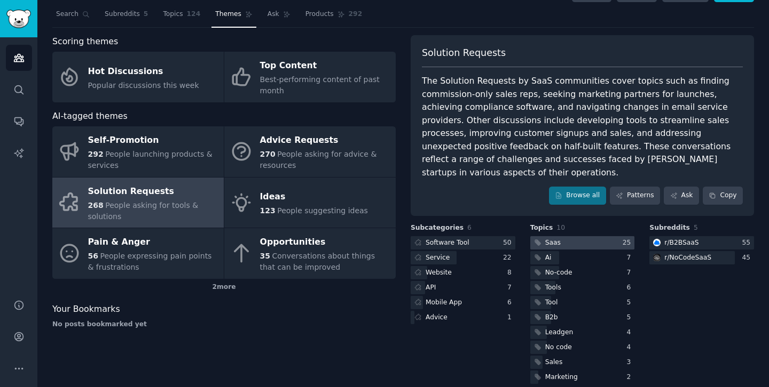
click at [573, 236] on div at bounding box center [582, 242] width 105 height 13
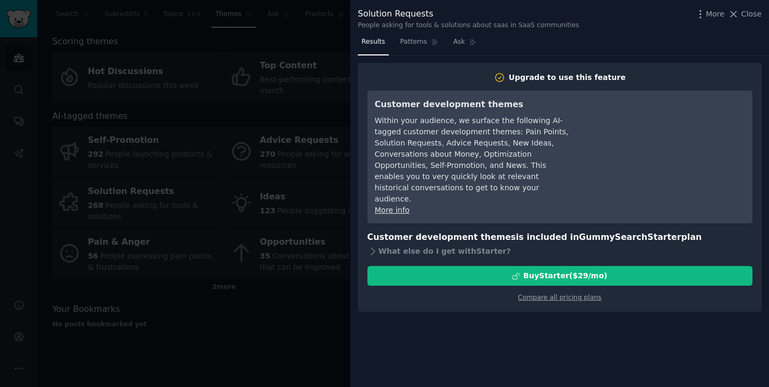
click at [313, 55] on div at bounding box center [384, 193] width 769 height 387
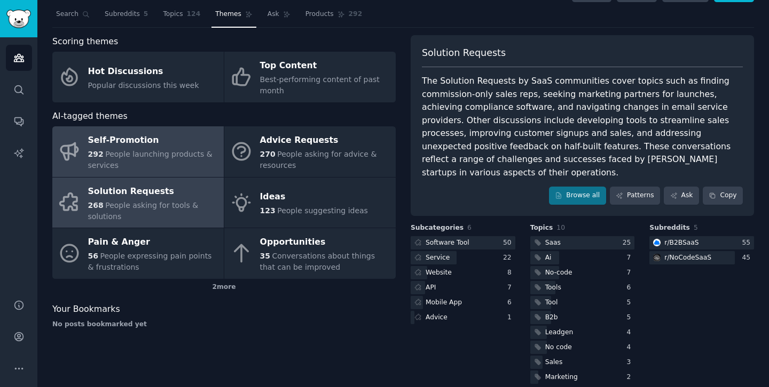
click at [139, 136] on div "Self-Promotion" at bounding box center [153, 140] width 130 height 17
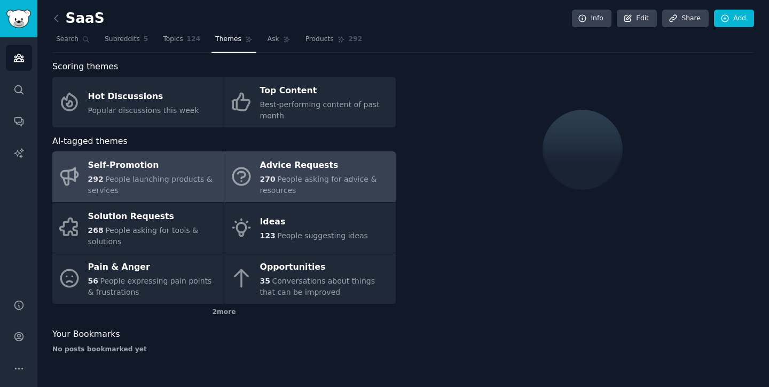
click at [249, 178] on icon at bounding box center [241, 177] width 17 height 17
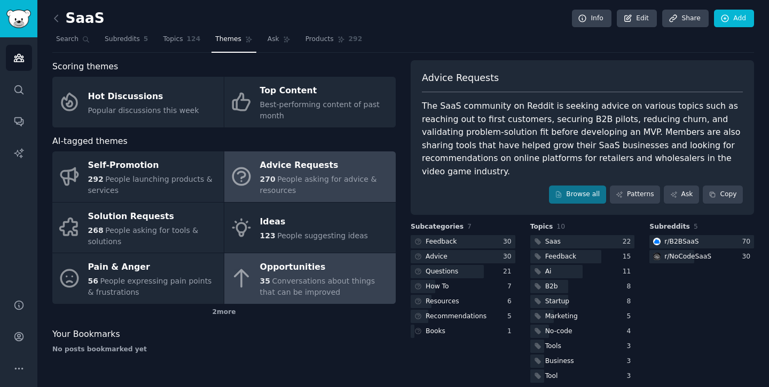
click at [327, 288] on div "35 Conversations about things that can be improved" at bounding box center [325, 287] width 130 height 22
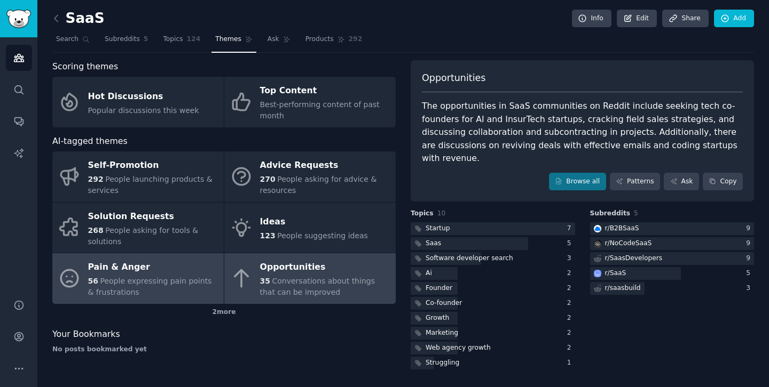
click at [156, 275] on div "Pain & Anger" at bounding box center [153, 267] width 130 height 17
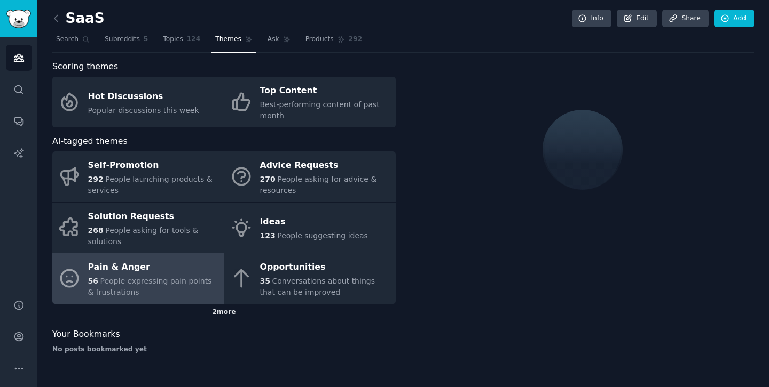
click at [228, 316] on div "2 more" at bounding box center [223, 312] width 343 height 17
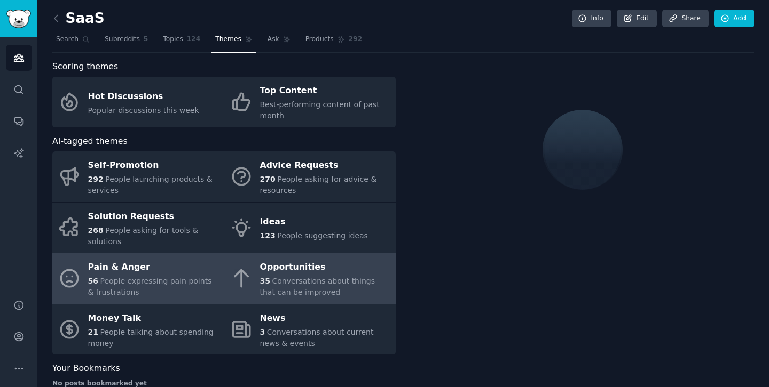
scroll to position [23, 0]
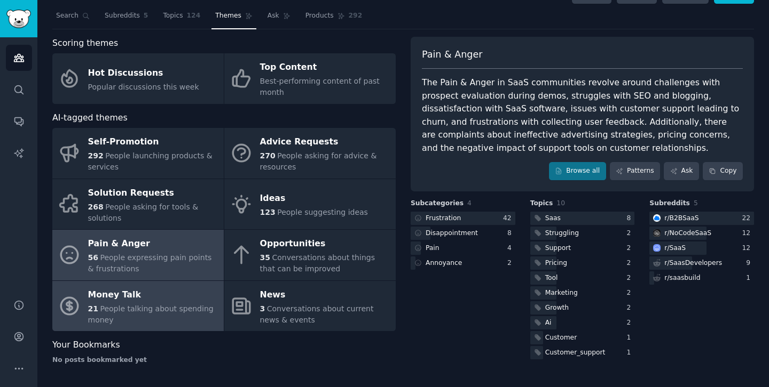
click at [221, 310] on link "Money Talk 21 People talking about spending money" at bounding box center [137, 306] width 171 height 51
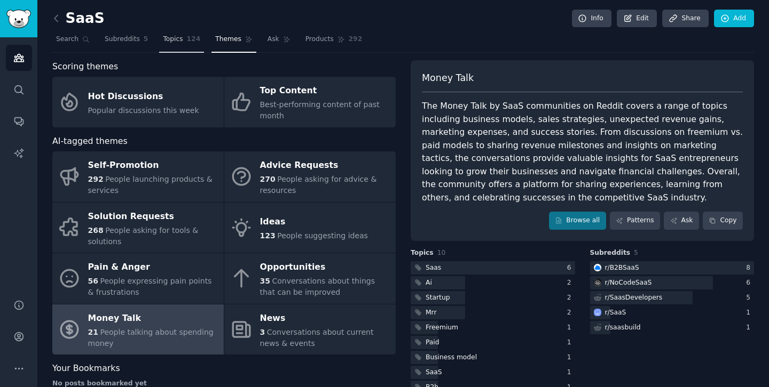
click at [171, 42] on span "Topics" at bounding box center [173, 40] width 20 height 10
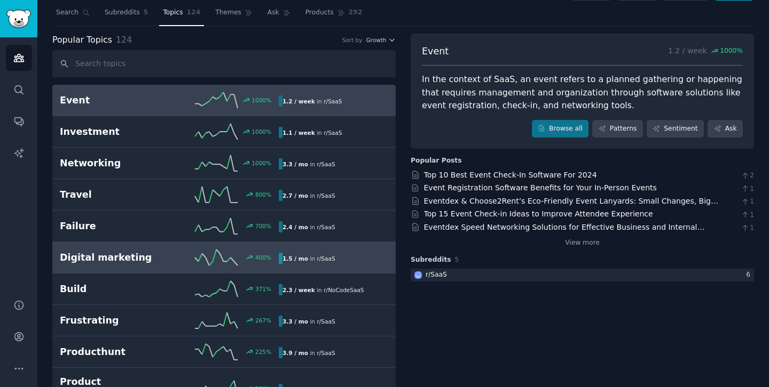
scroll to position [84, 0]
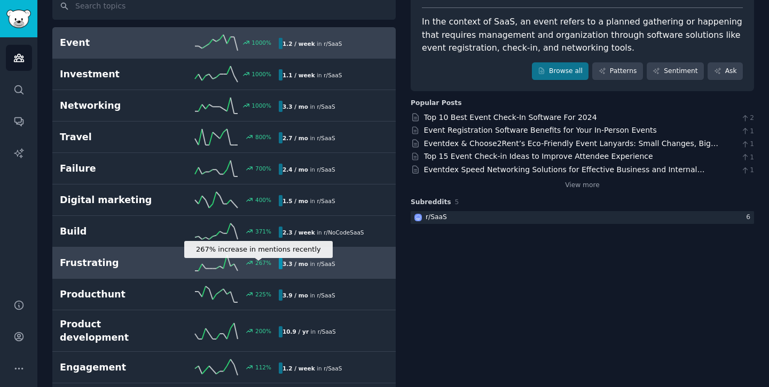
click at [266, 258] on div "267 %" at bounding box center [223, 263] width 109 height 16
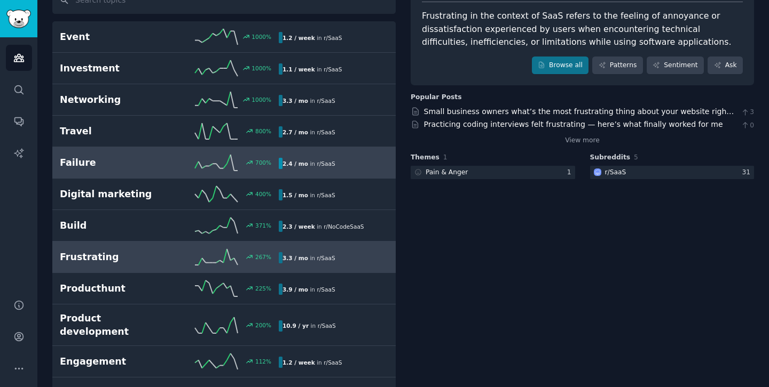
scroll to position [97, 0]
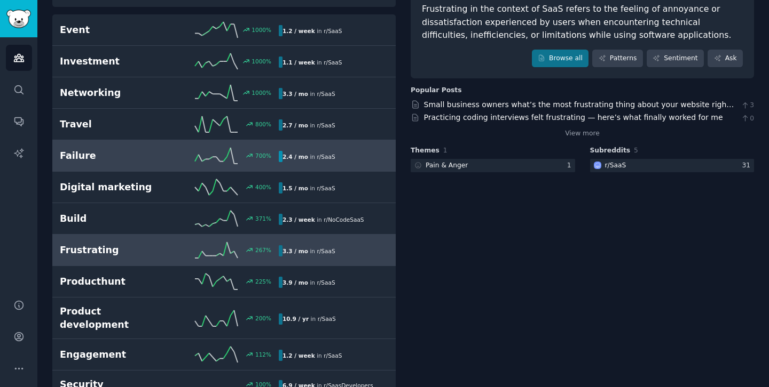
click at [290, 164] on link "Failure 700 % 2.4 / mo in r/ SaaS" at bounding box center [223, 155] width 343 height 31
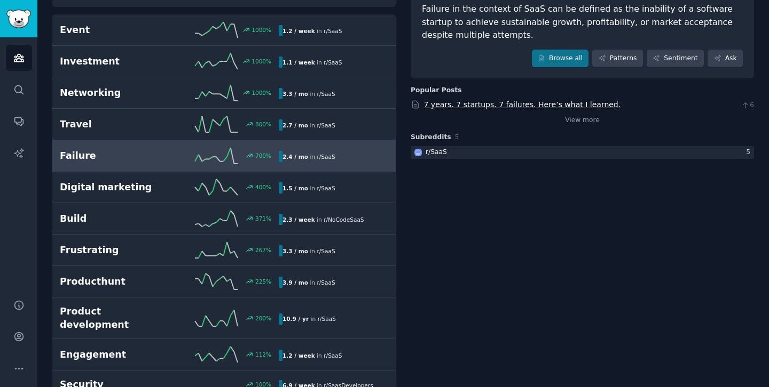
click at [525, 102] on link "7 years. 7 startups. 7 failures. Here’s what I learned." at bounding box center [522, 104] width 197 height 9
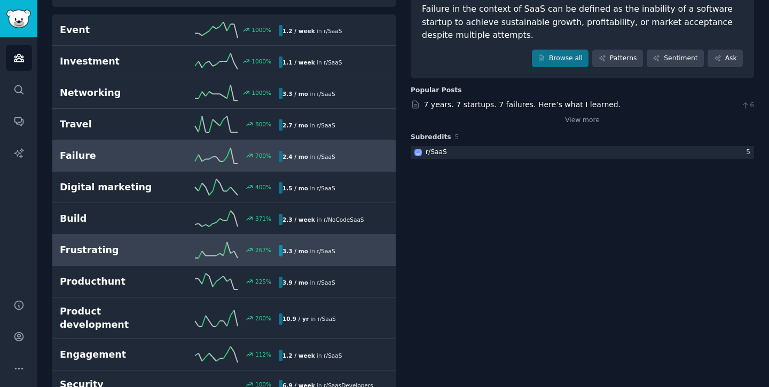
click at [142, 249] on h2 "Frustrating" at bounding box center [114, 250] width 109 height 13
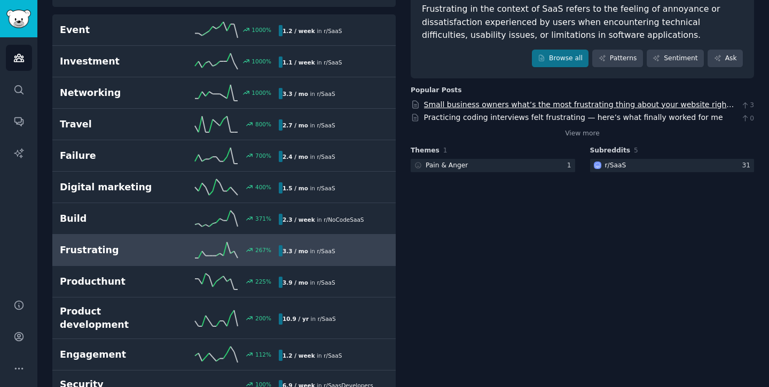
click at [462, 105] on link "Small business owners what’s the most frustrating thing about your website righ…" at bounding box center [579, 110] width 310 height 20
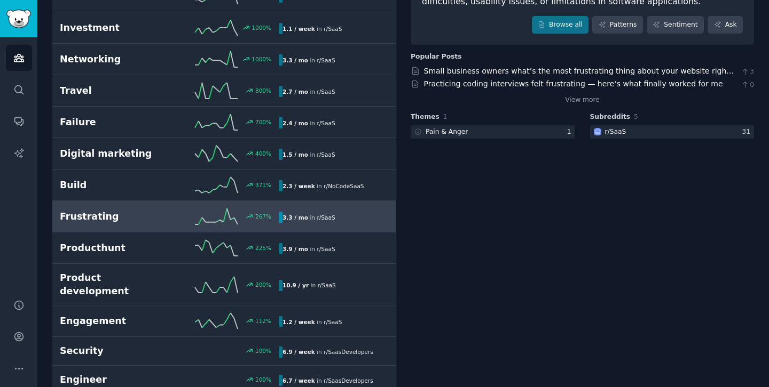
scroll to position [131, 0]
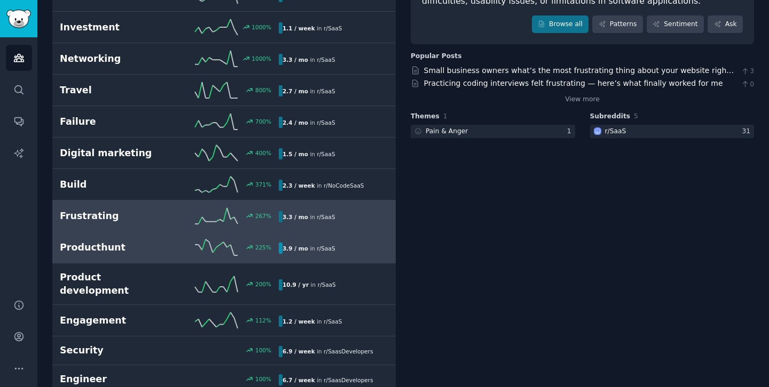
click at [218, 243] on icon at bounding box center [216, 248] width 43 height 16
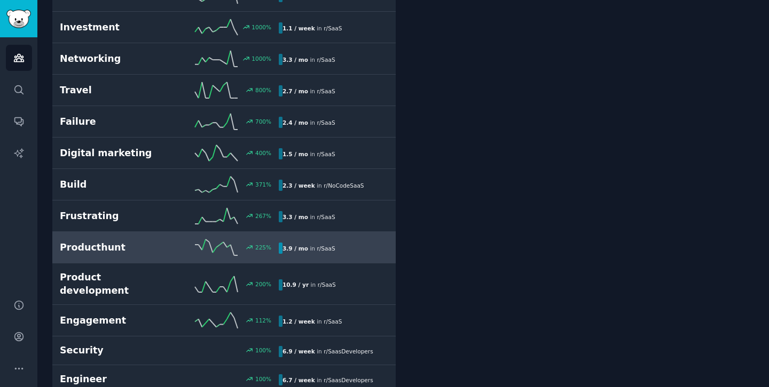
click at [218, 243] on icon at bounding box center [216, 248] width 43 height 16
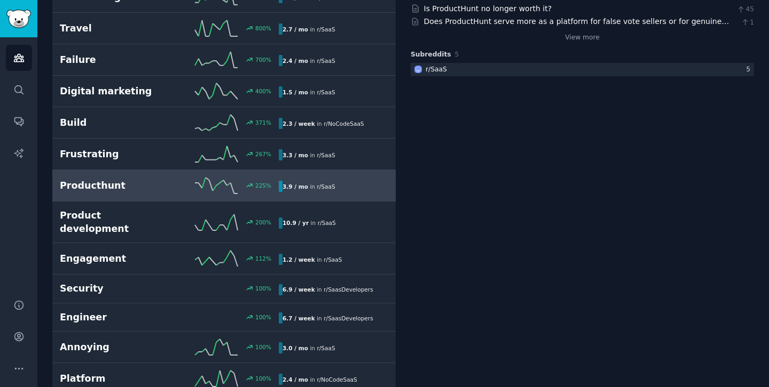
scroll to position [219, 0]
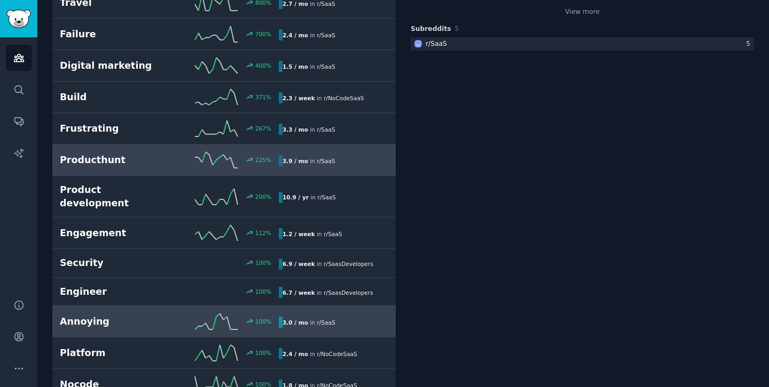
click at [166, 315] on h2 "Annoying" at bounding box center [114, 321] width 109 height 13
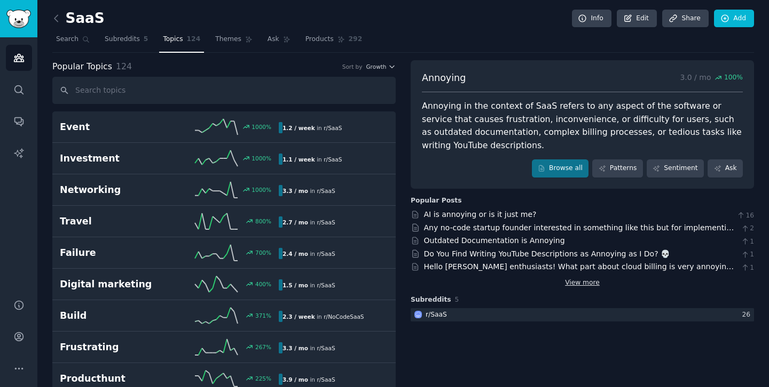
click at [574, 285] on link "View more" at bounding box center [582, 284] width 35 height 10
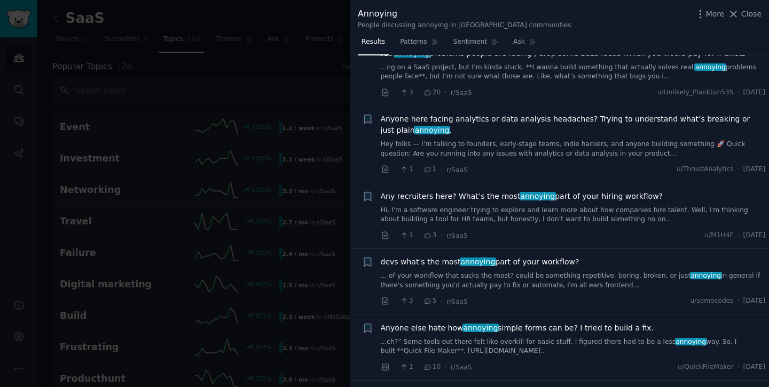
scroll to position [1509, 0]
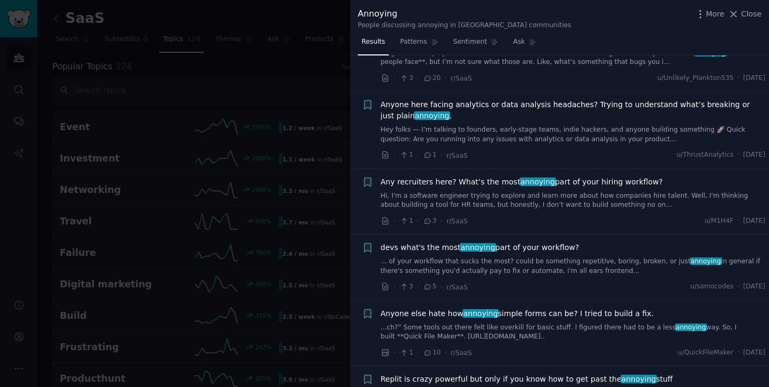
click at [493, 247] on span "devs what's the most annoying part of your workflow?" at bounding box center [480, 247] width 199 height 11
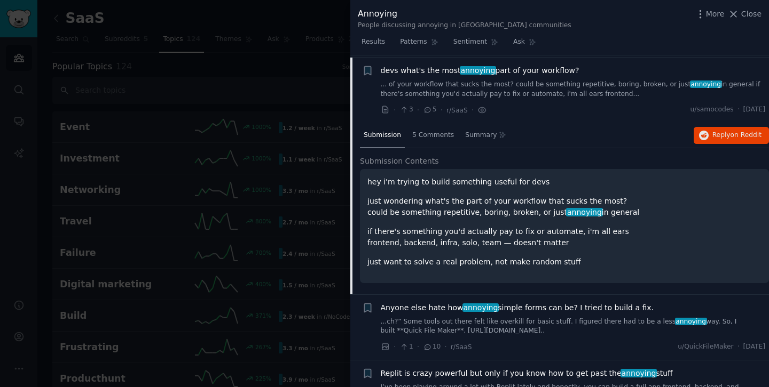
scroll to position [1688, 0]
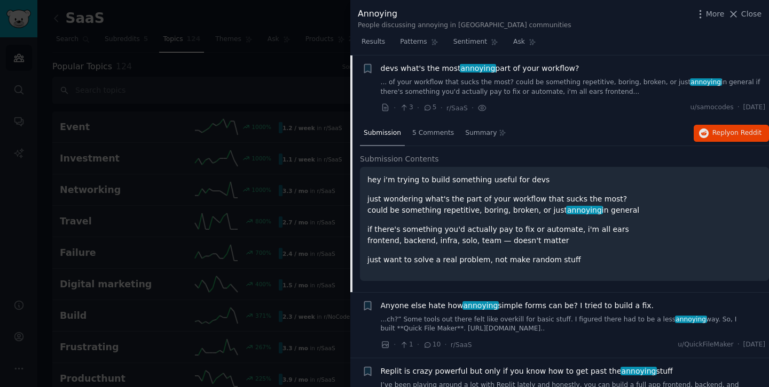
click at [441, 194] on p "just wondering what's the part of your workflow that sucks the most? could be s…" at bounding box center [564, 205] width 394 height 22
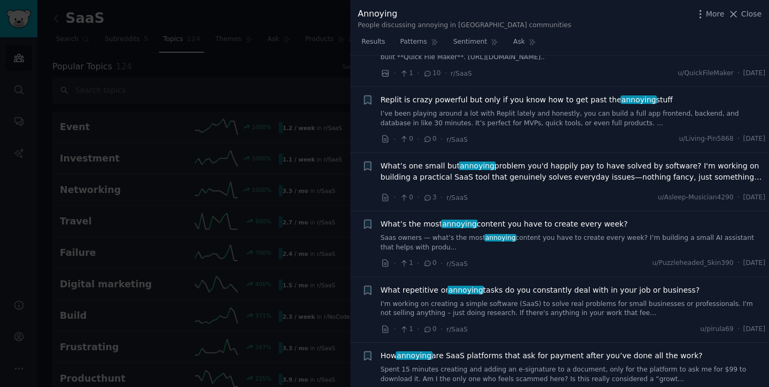
scroll to position [1961, 0]
